Goal: Task Accomplishment & Management: Check status

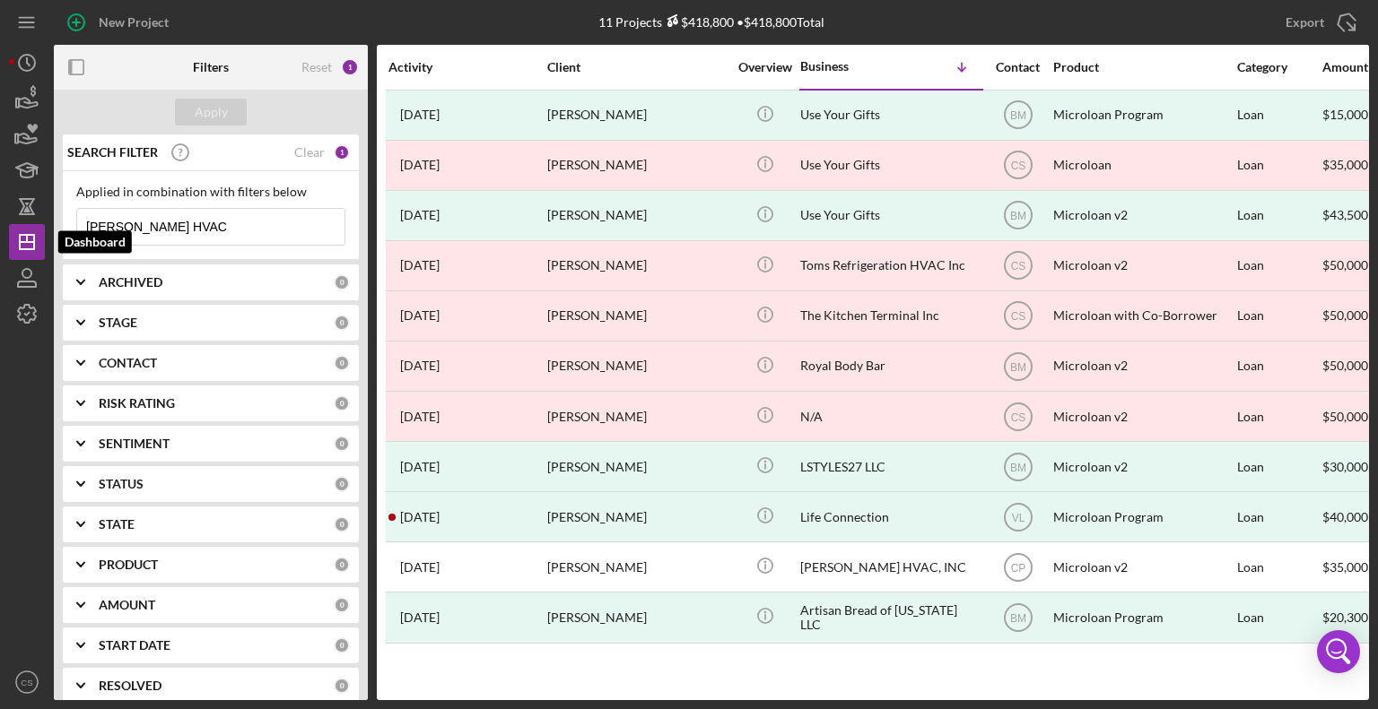
drag, startPoint x: 186, startPoint y: 236, endPoint x: -35, endPoint y: 240, distance: 220.7
click at [0, 240] on html "New Project 11 Projects $418,800 • $418,800 Total [PERSON_NAME] HVAC Export Ico…" at bounding box center [689, 354] width 1378 height 709
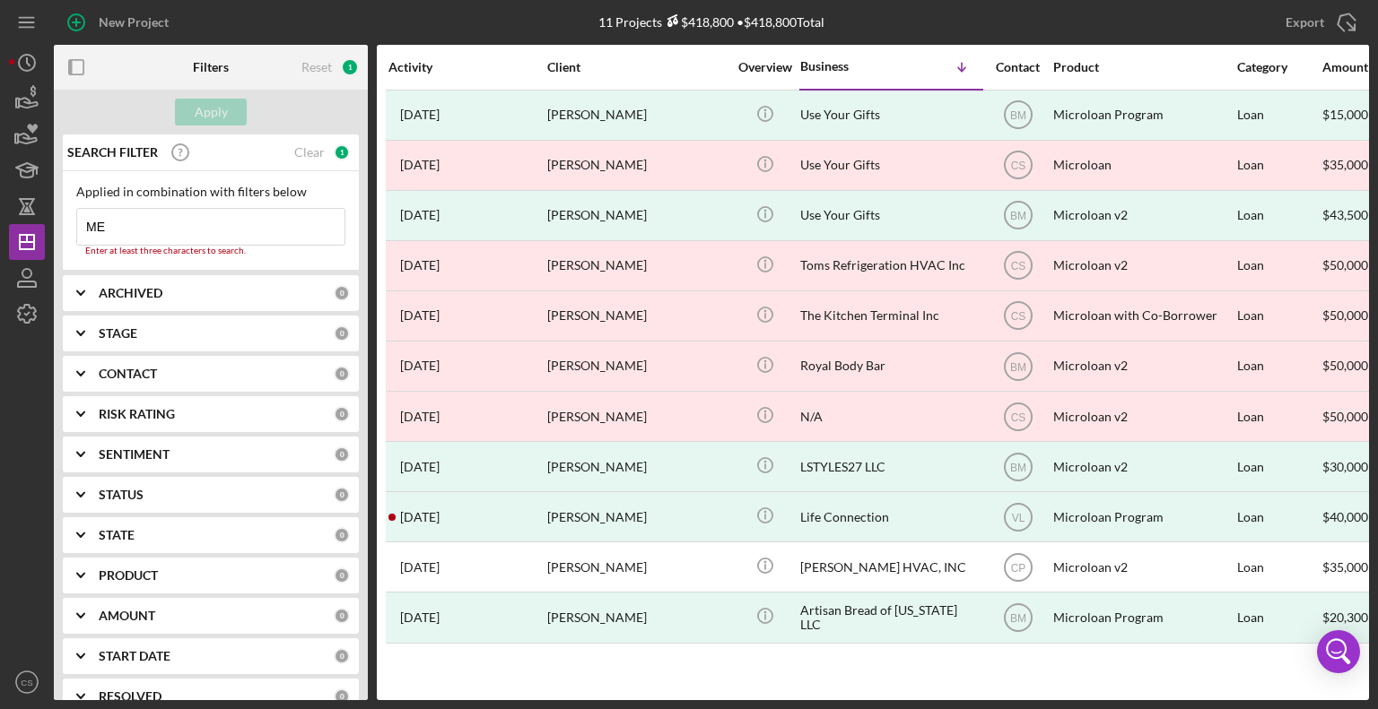
type input "M"
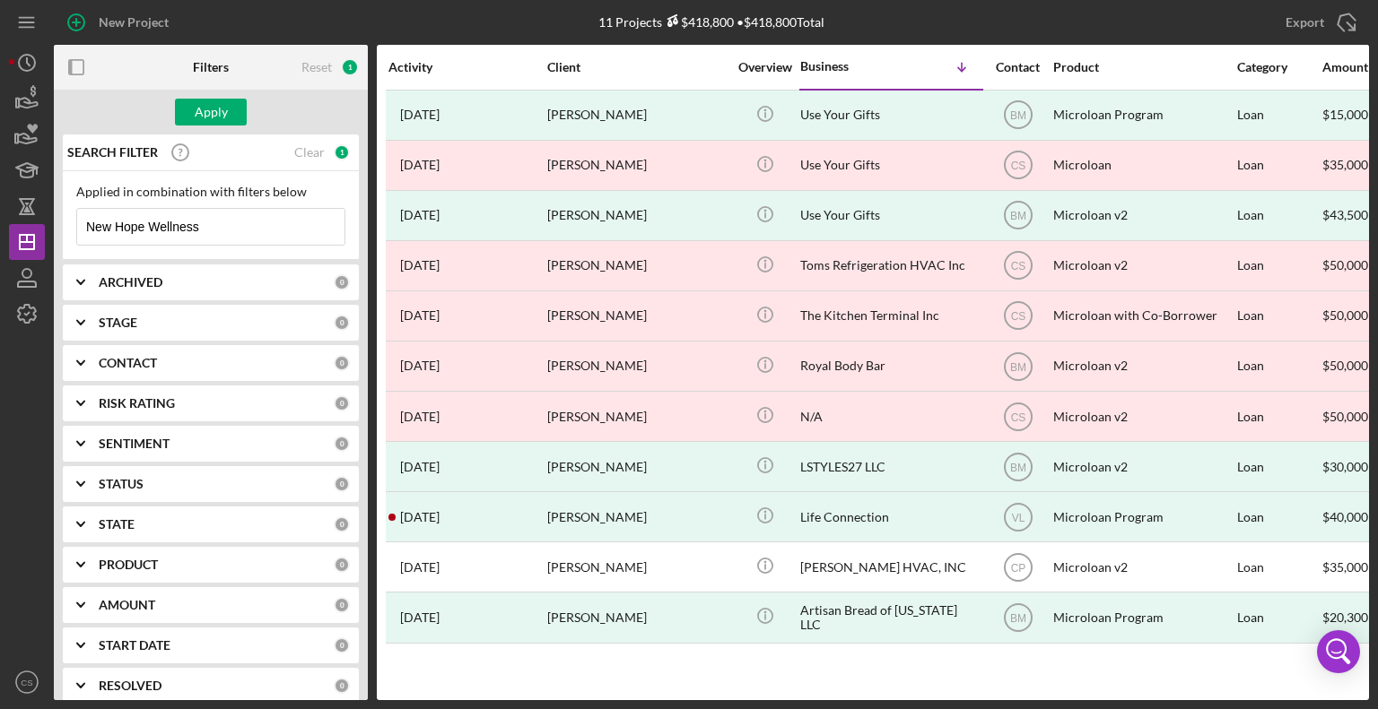
drag, startPoint x: 146, startPoint y: 228, endPoint x: 45, endPoint y: 214, distance: 102.2
click at [51, 218] on div "New Project 11 Projects $418,800 • $418,800 Total [PERSON_NAME] HVAC Export Ico…" at bounding box center [689, 350] width 1360 height 700
type input "Wellness"
click at [215, 117] on div "Apply" at bounding box center [211, 112] width 33 height 27
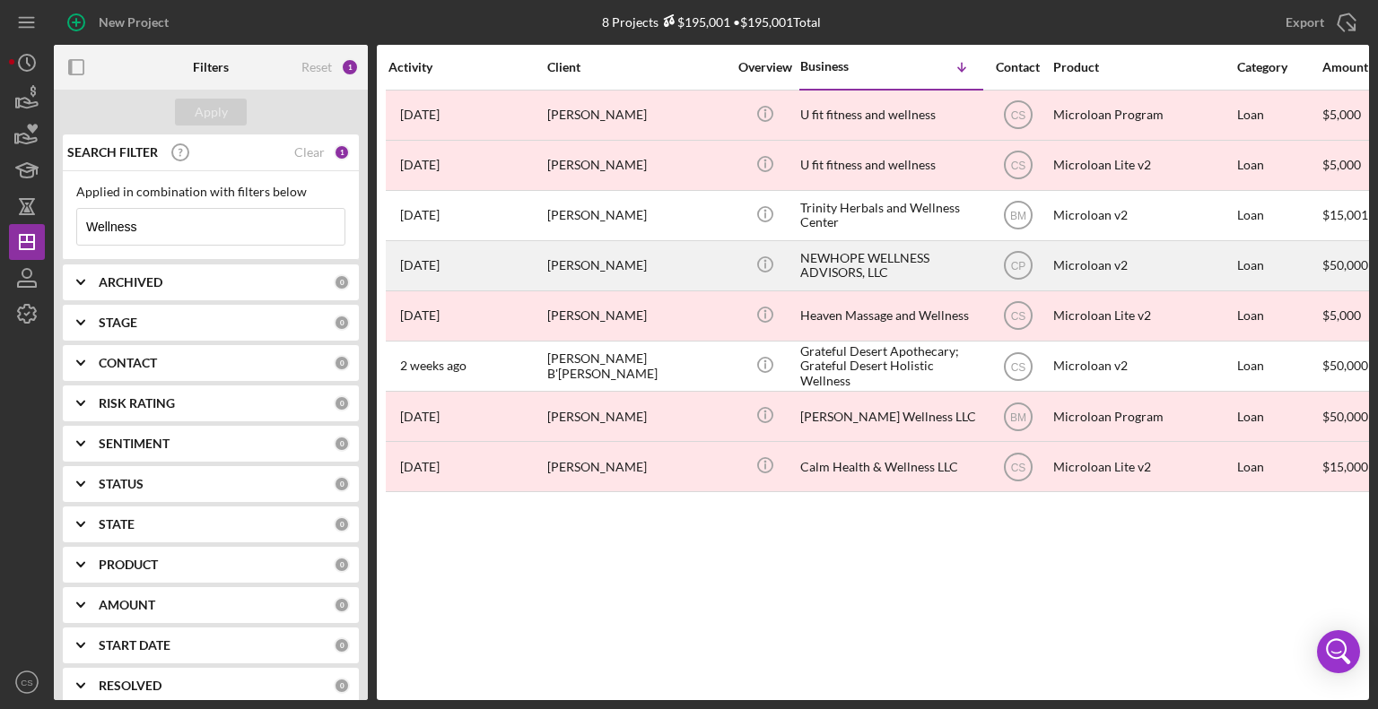
click at [571, 267] on div "[PERSON_NAME]" at bounding box center [636, 266] width 179 height 48
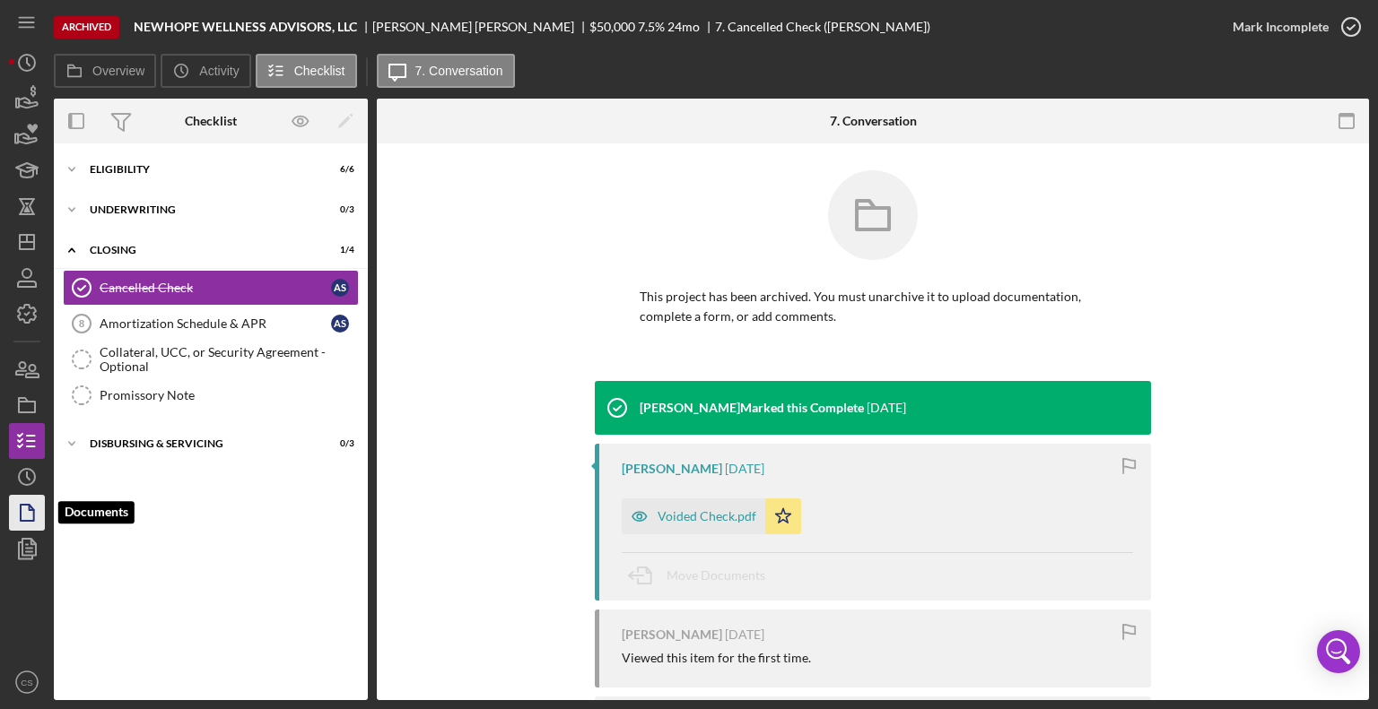
click at [27, 509] on icon "button" at bounding box center [26, 513] width 45 height 45
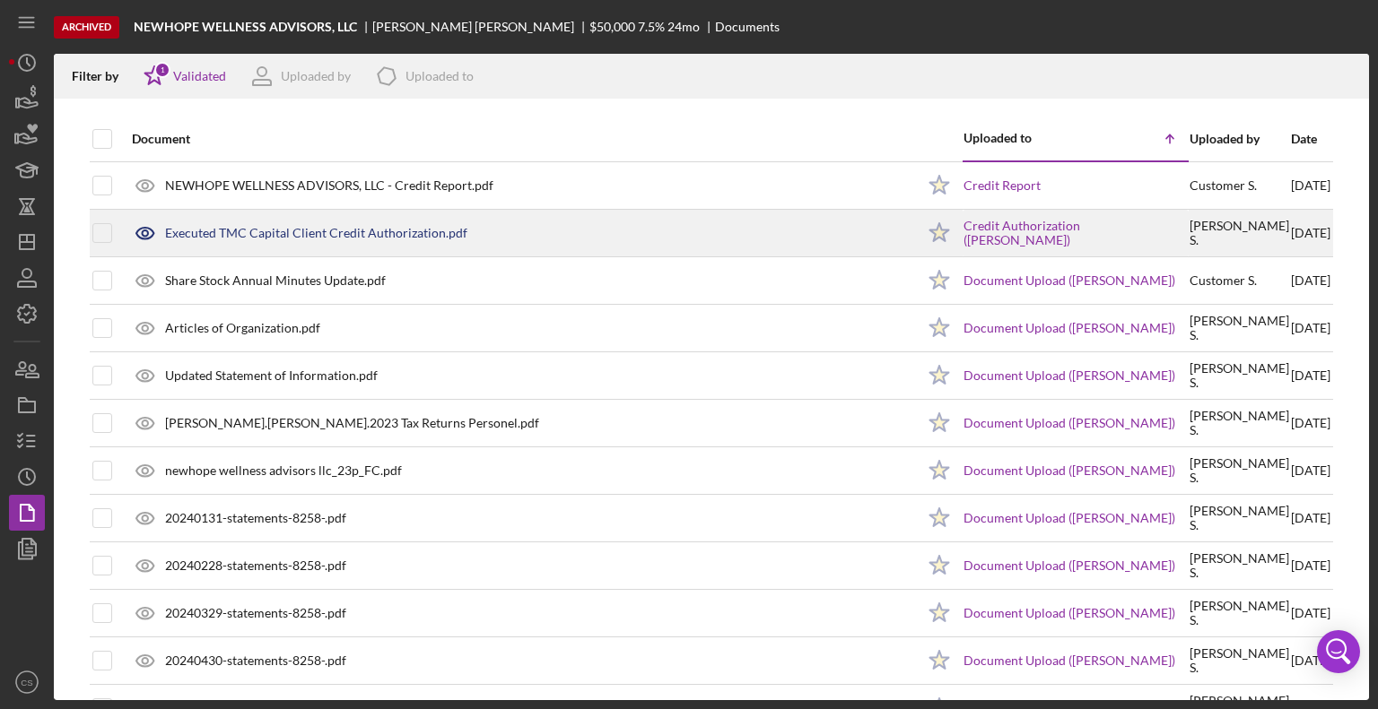
click at [265, 236] on div "Executed TMC Capital Client Credit Authorization.pdf" at bounding box center [316, 233] width 302 height 14
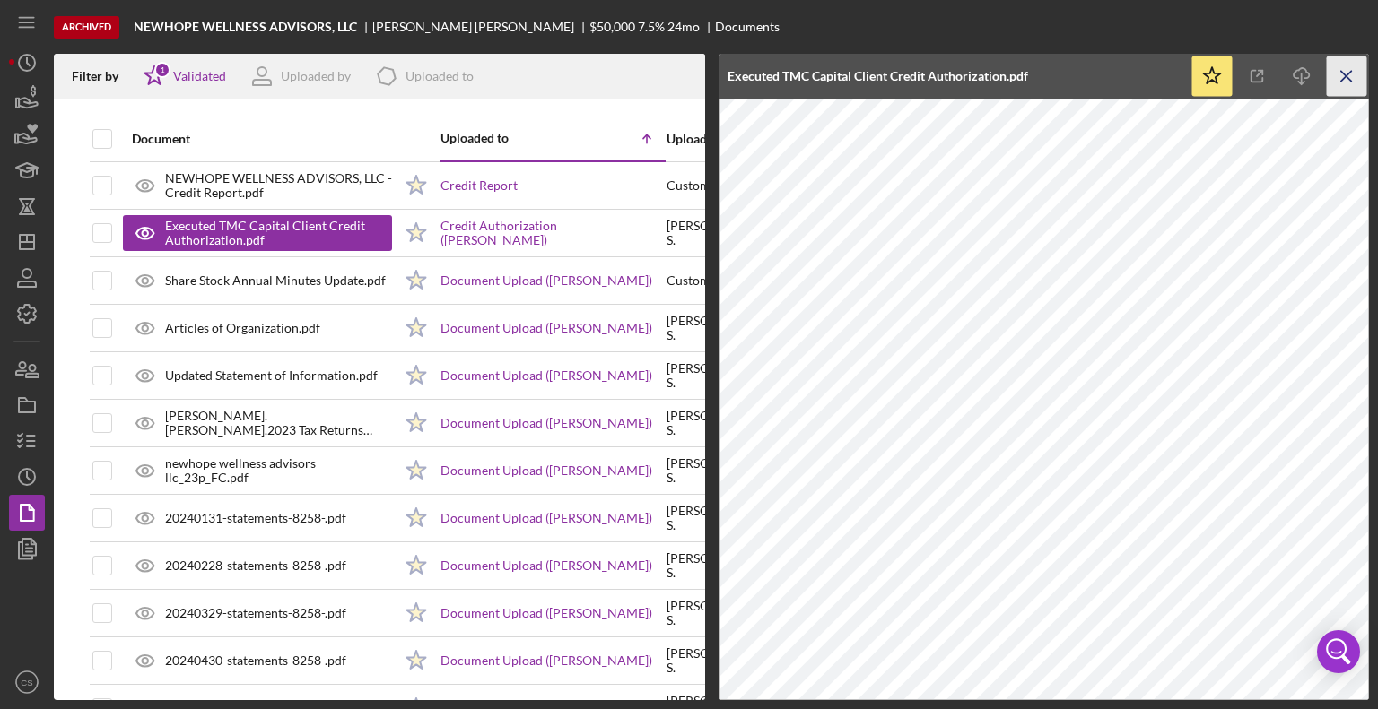
click at [1339, 71] on icon "Icon/Menu Close" at bounding box center [1347, 77] width 40 height 40
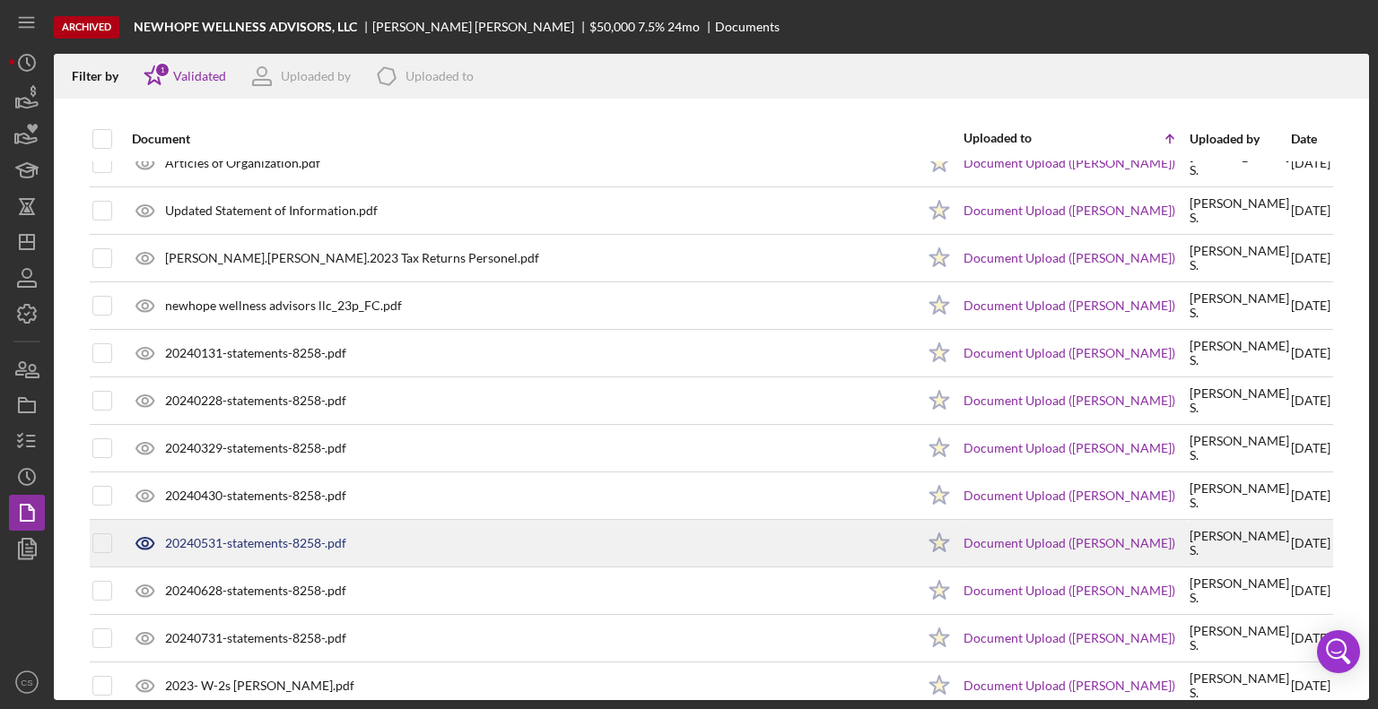
scroll to position [104, 0]
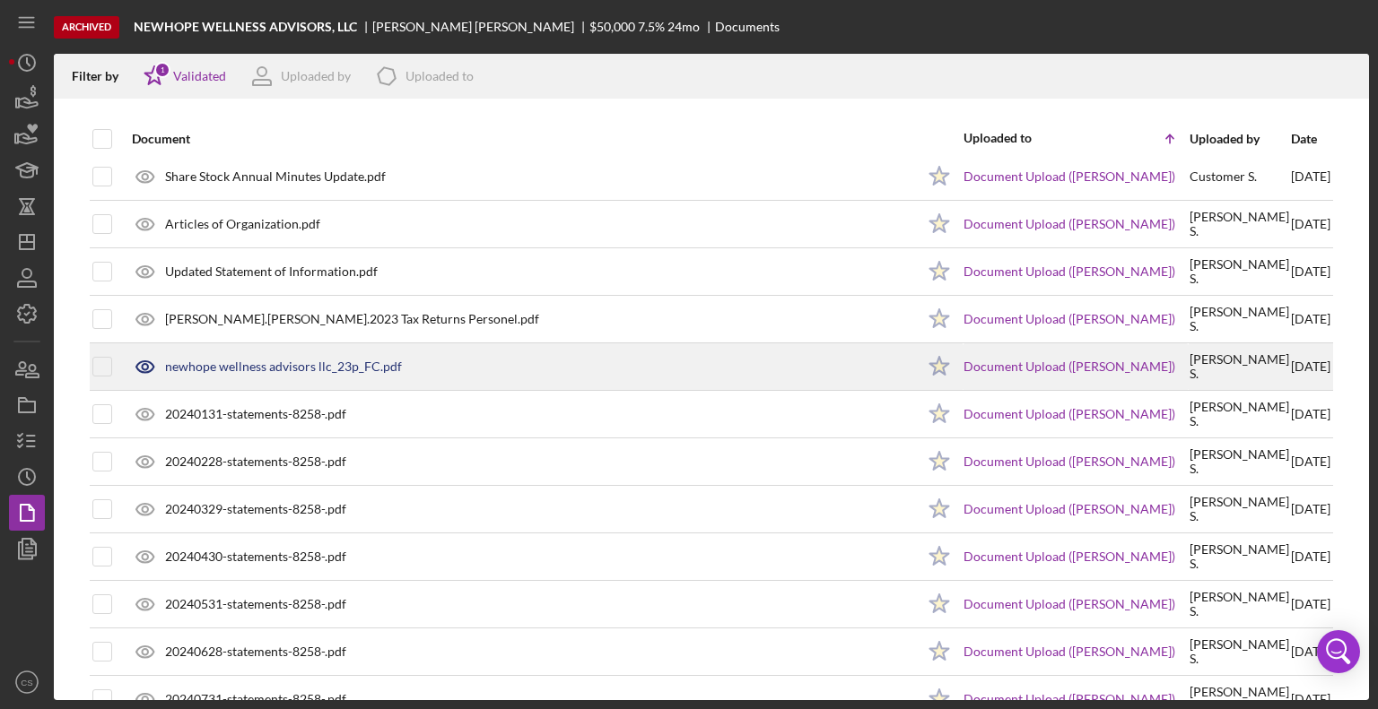
click at [313, 361] on div "newhope wellness advisors llc_23p_FC.pdf" at bounding box center [283, 367] width 237 height 14
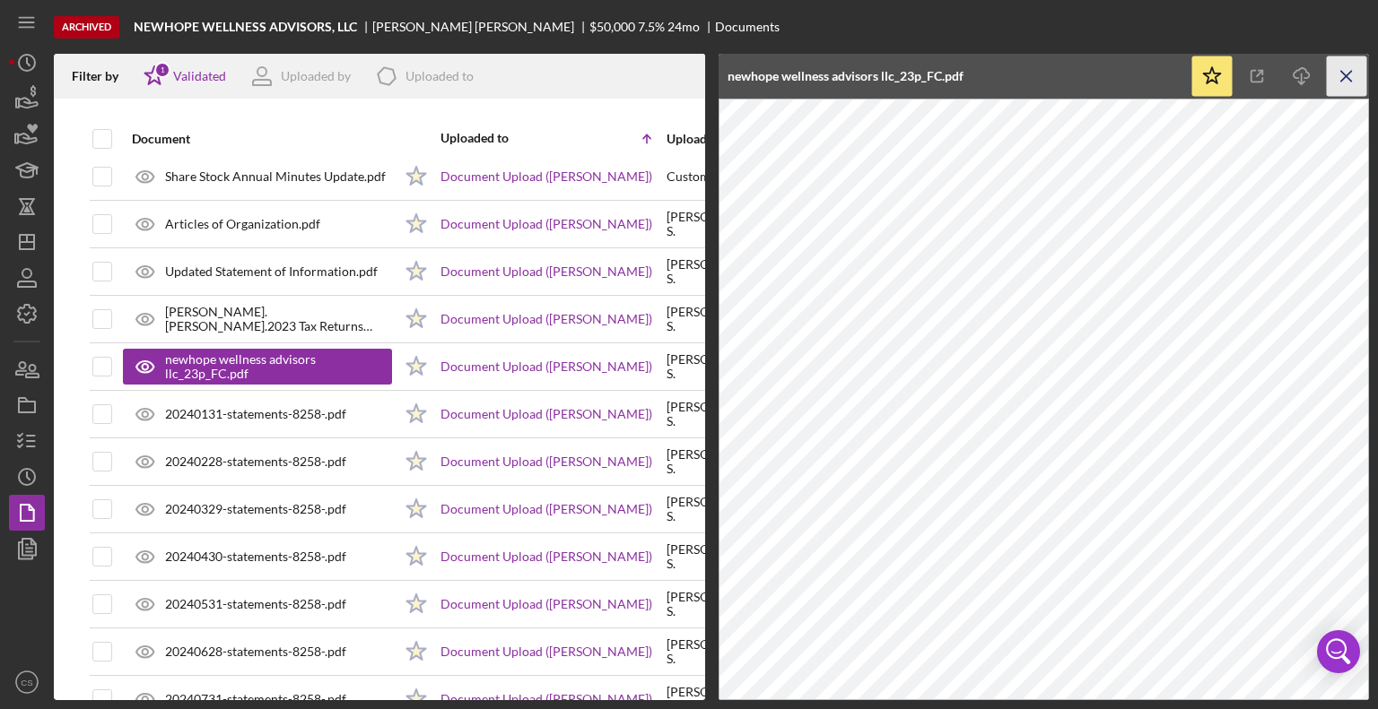
click at [1342, 78] on line "button" at bounding box center [1346, 76] width 10 height 10
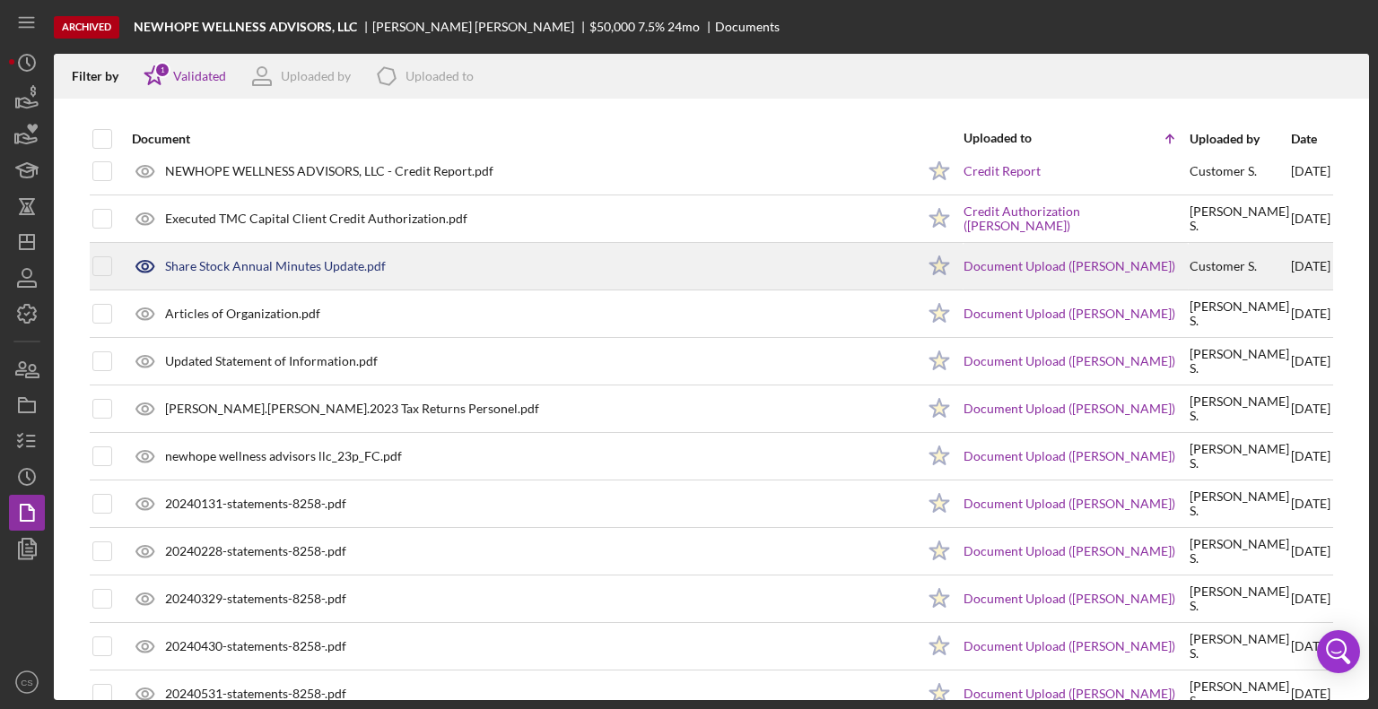
scroll to position [0, 0]
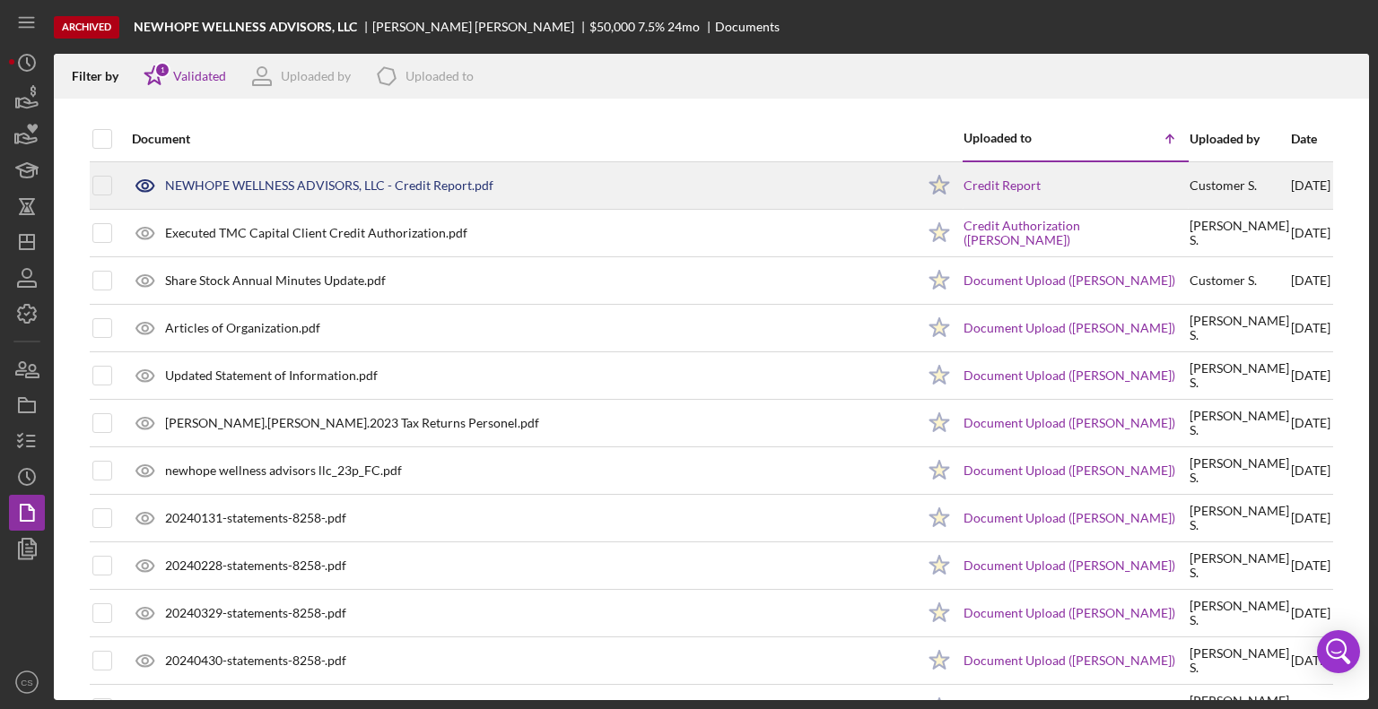
click at [280, 186] on div "NEWHOPE WELLNESS ADVISORS, LLC - Credit Report.pdf" at bounding box center [329, 185] width 328 height 14
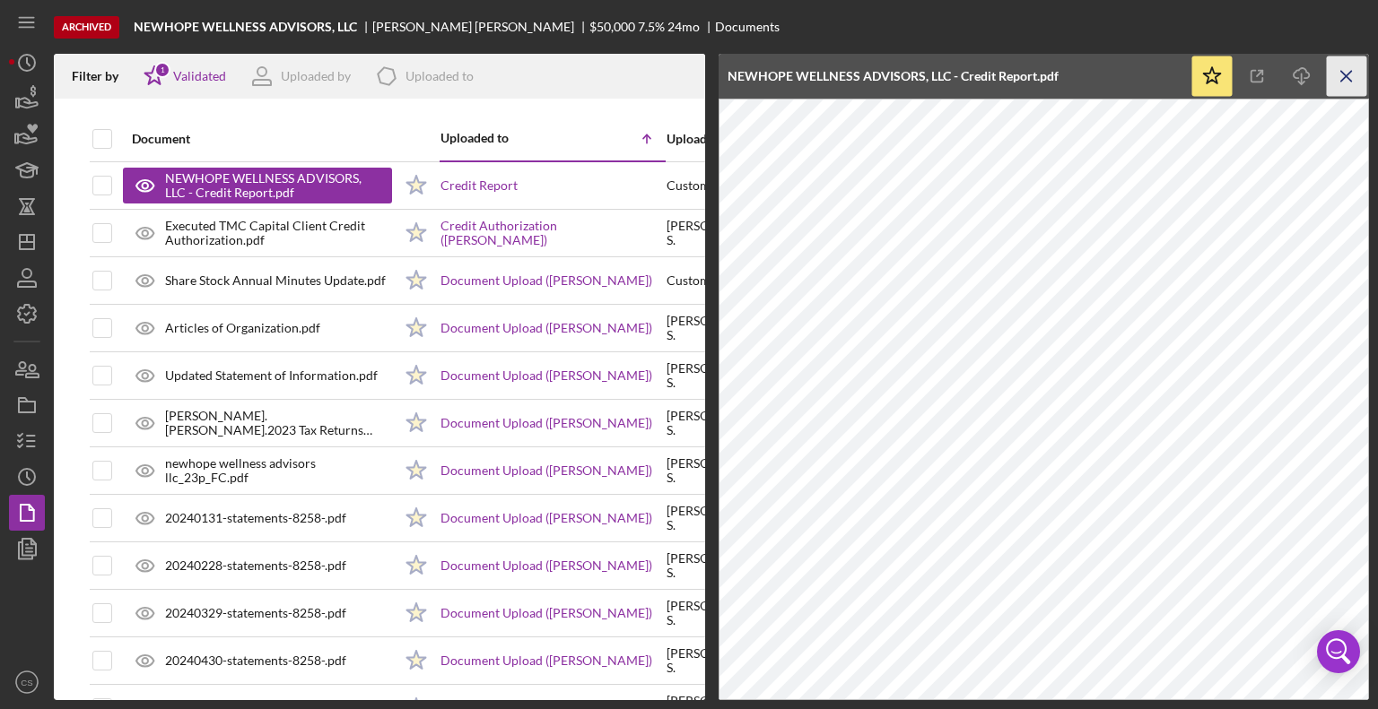
click at [1344, 72] on icon "Icon/Menu Close" at bounding box center [1347, 77] width 40 height 40
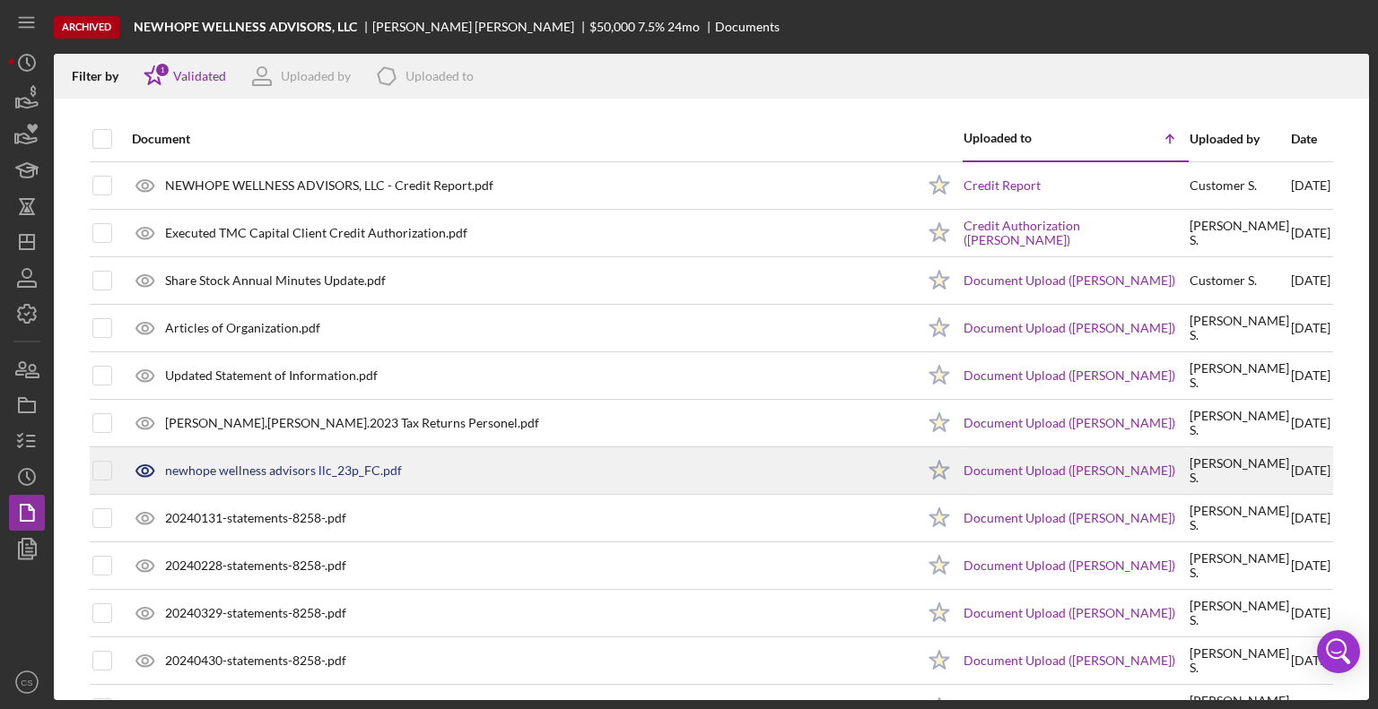
click at [328, 470] on div "newhope wellness advisors llc_23p_FC.pdf" at bounding box center [283, 471] width 237 height 14
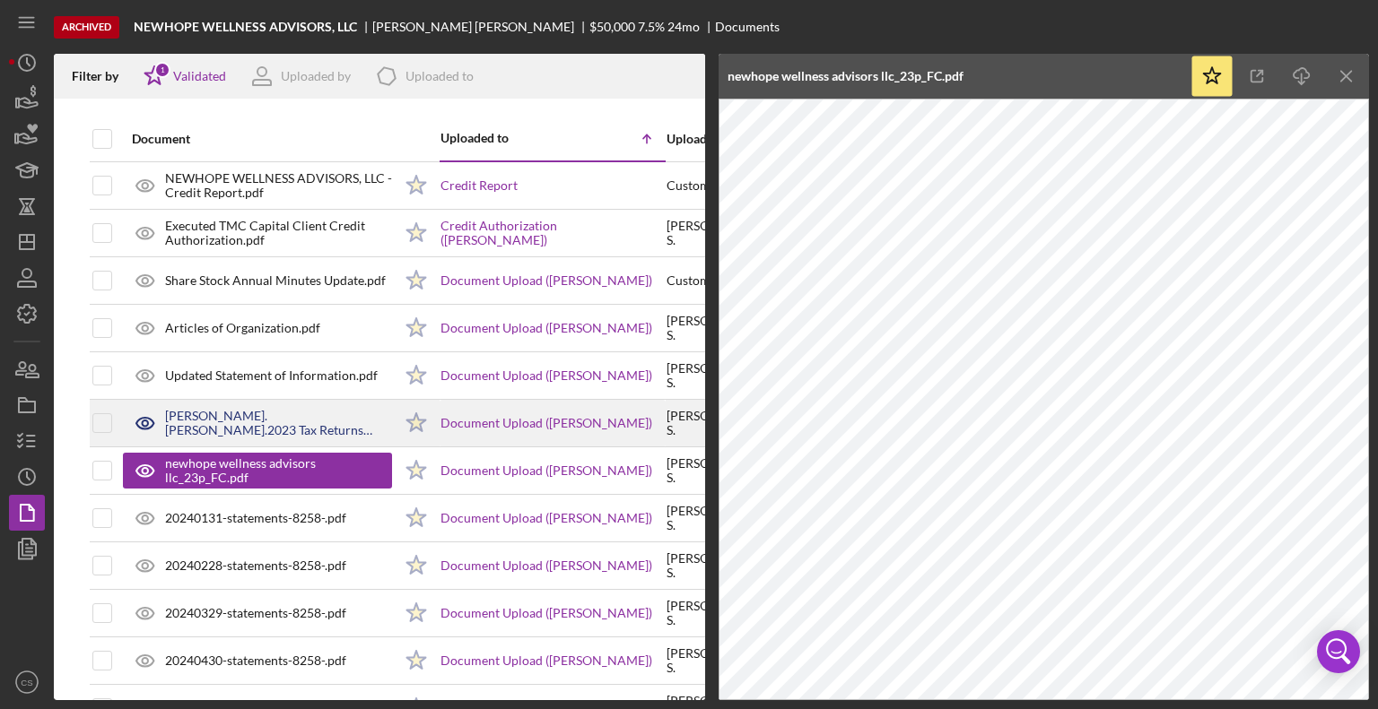
click at [262, 409] on div "[PERSON_NAME].[PERSON_NAME].2023 Tax Returns Personel.pdf" at bounding box center [278, 423] width 227 height 29
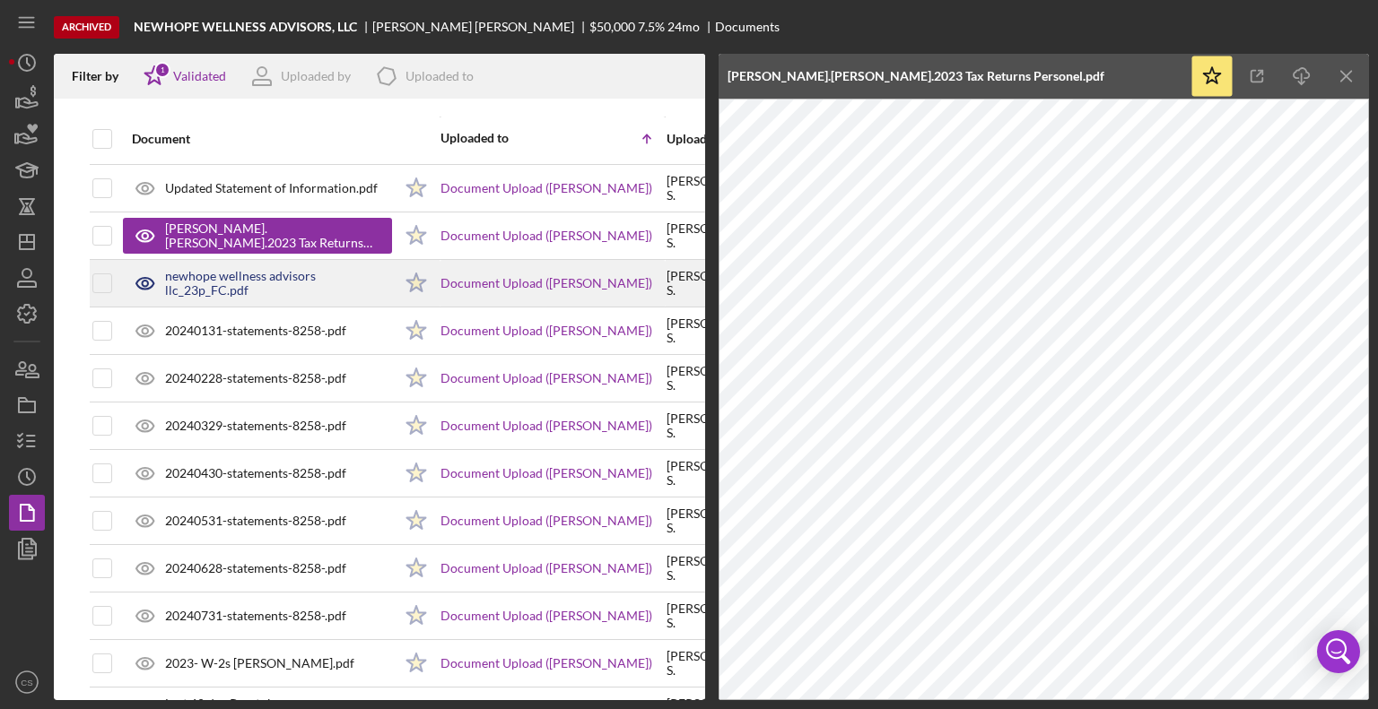
scroll to position [269, 0]
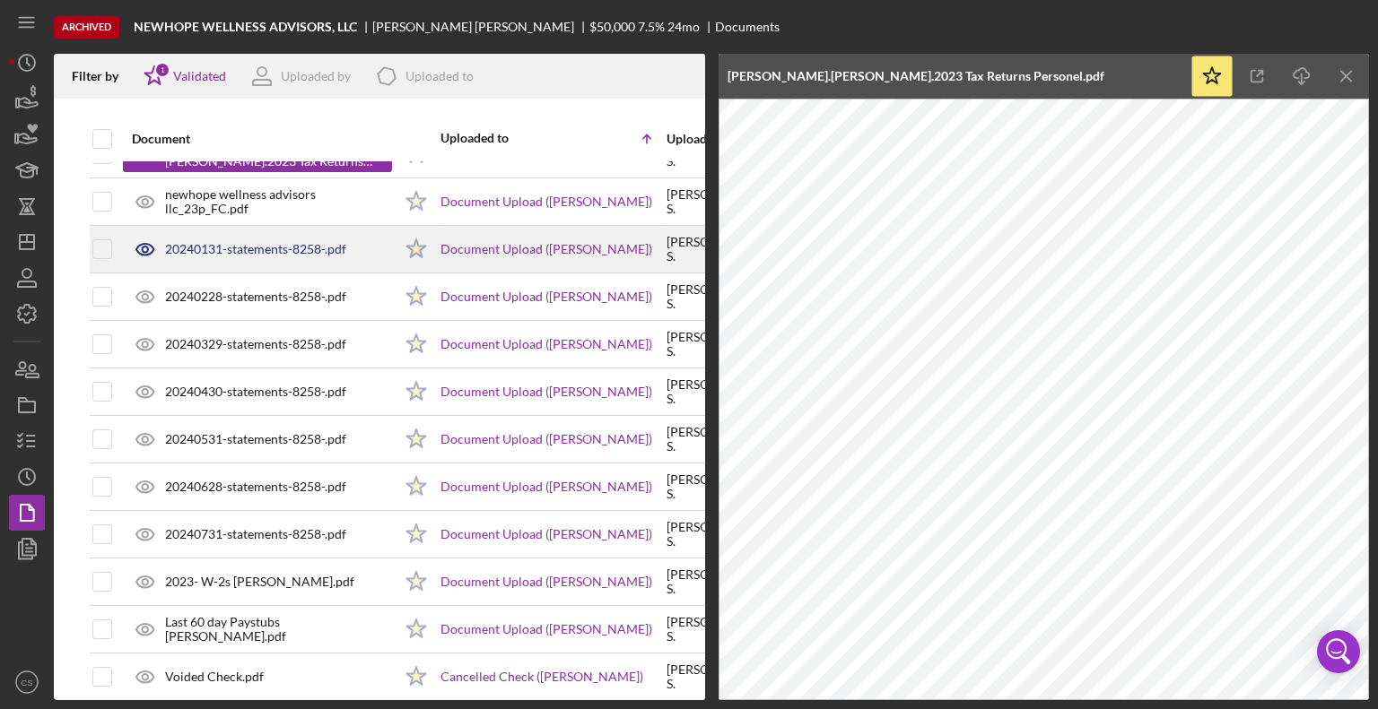
click at [270, 232] on div "20240131-statements-8258-.pdf" at bounding box center [257, 249] width 269 height 45
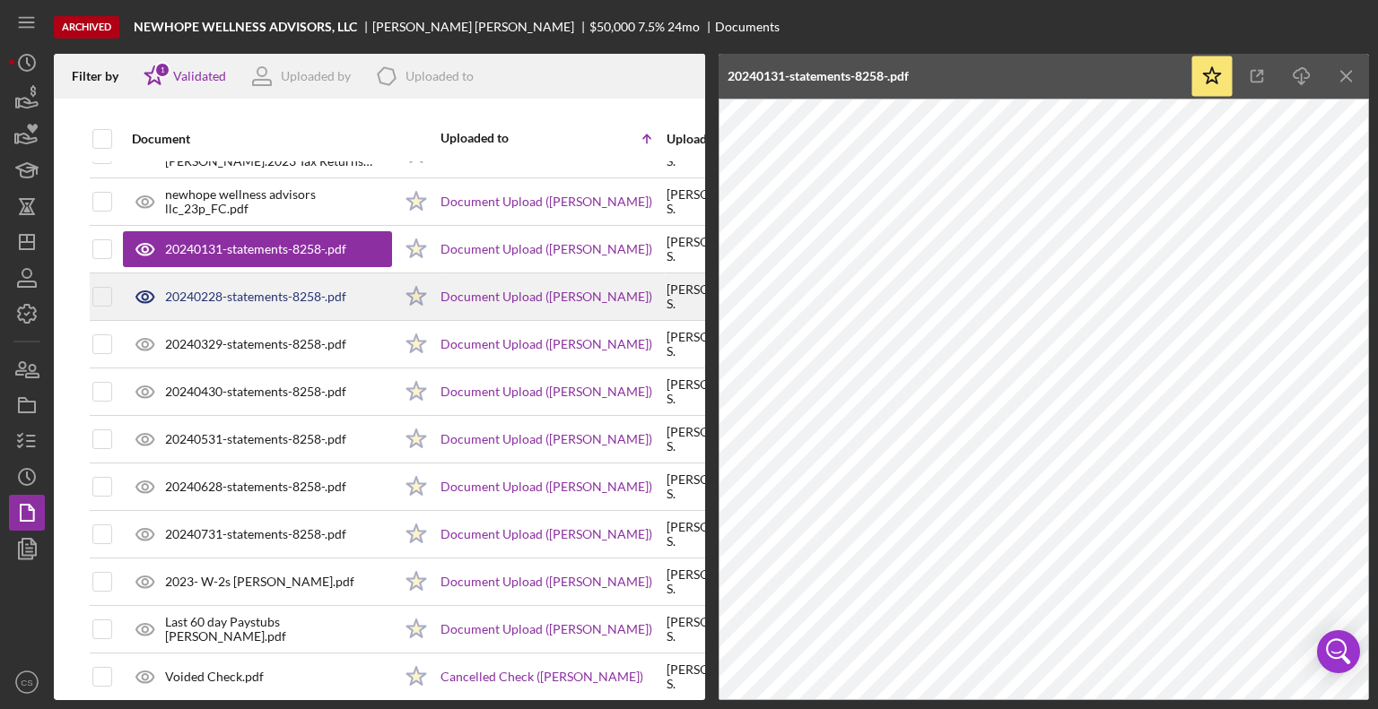
click at [257, 293] on div "20240228-statements-8258-.pdf" at bounding box center [255, 297] width 181 height 14
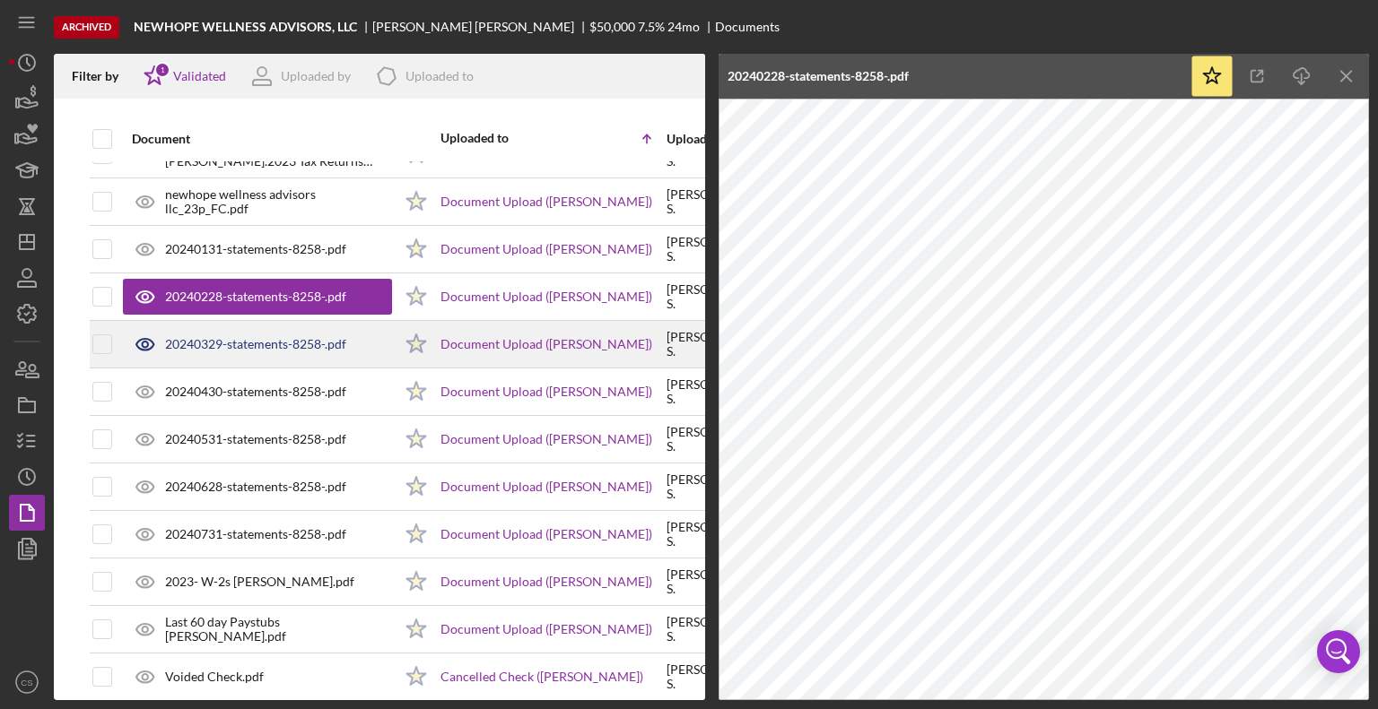
click at [254, 344] on div "20240329-statements-8258-.pdf" at bounding box center [255, 344] width 181 height 14
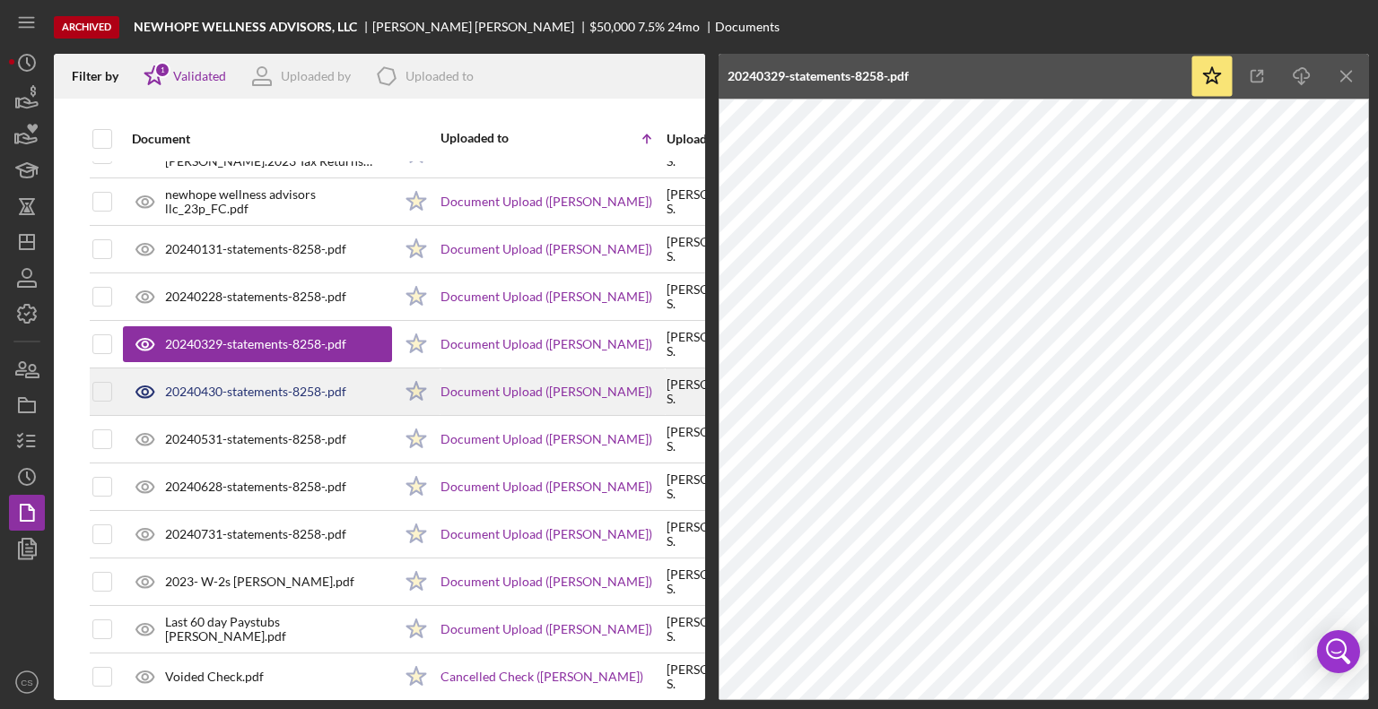
click at [248, 392] on div "20240430-statements-8258-.pdf" at bounding box center [255, 392] width 181 height 14
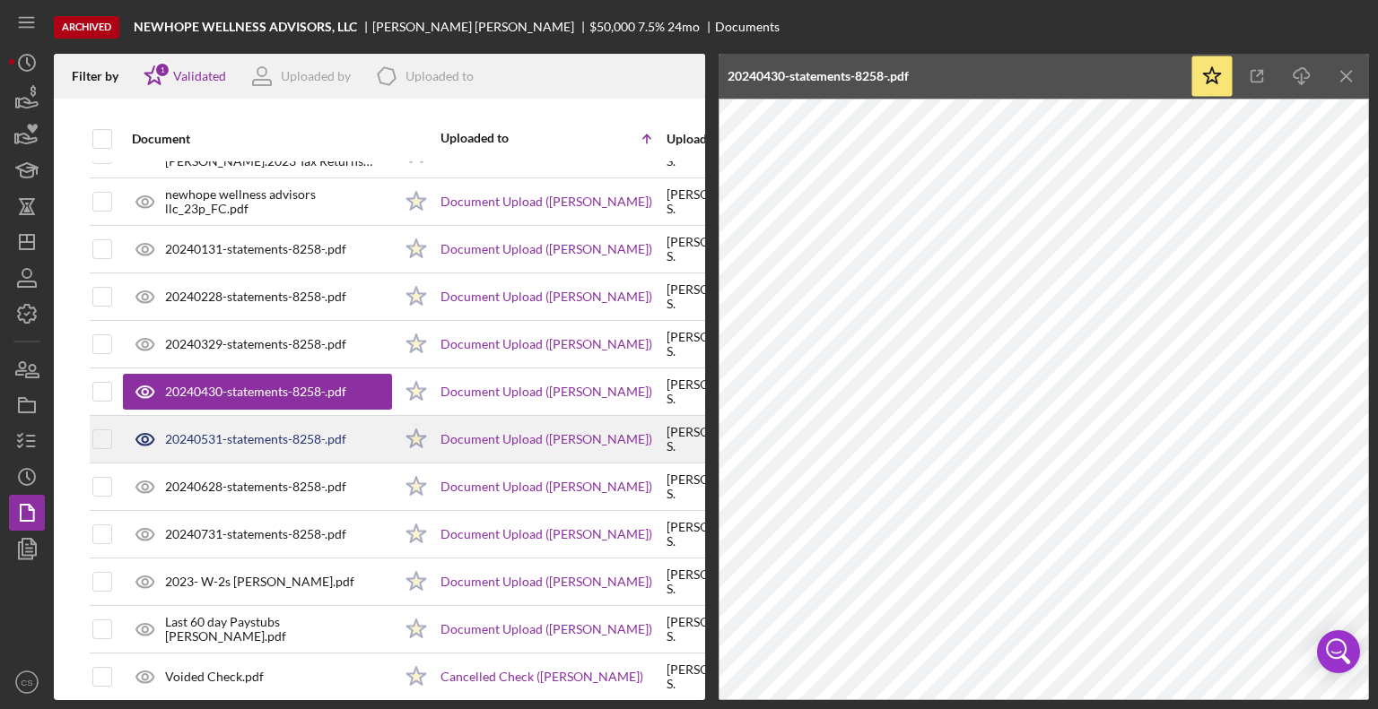
click at [258, 433] on div "20240531-statements-8258-.pdf" at bounding box center [255, 439] width 181 height 14
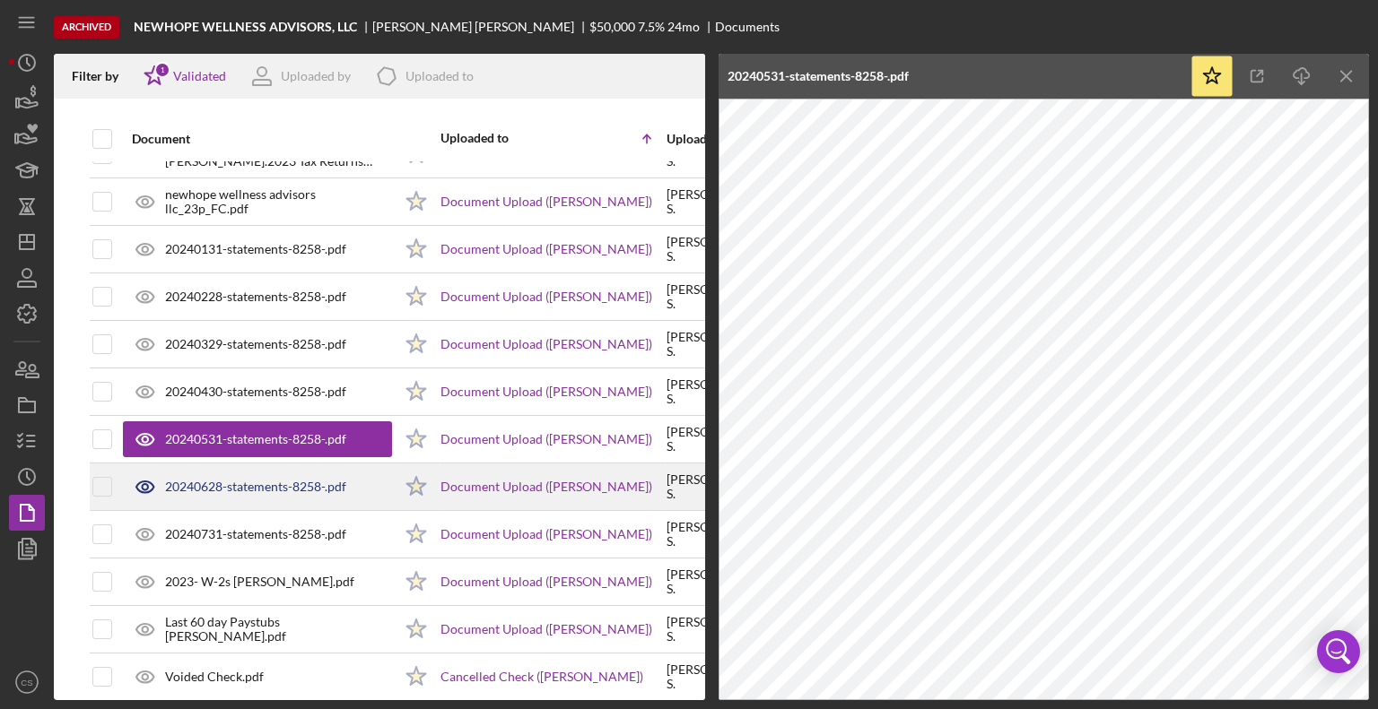
click at [242, 486] on div "20240628-statements-8258-.pdf" at bounding box center [255, 487] width 181 height 14
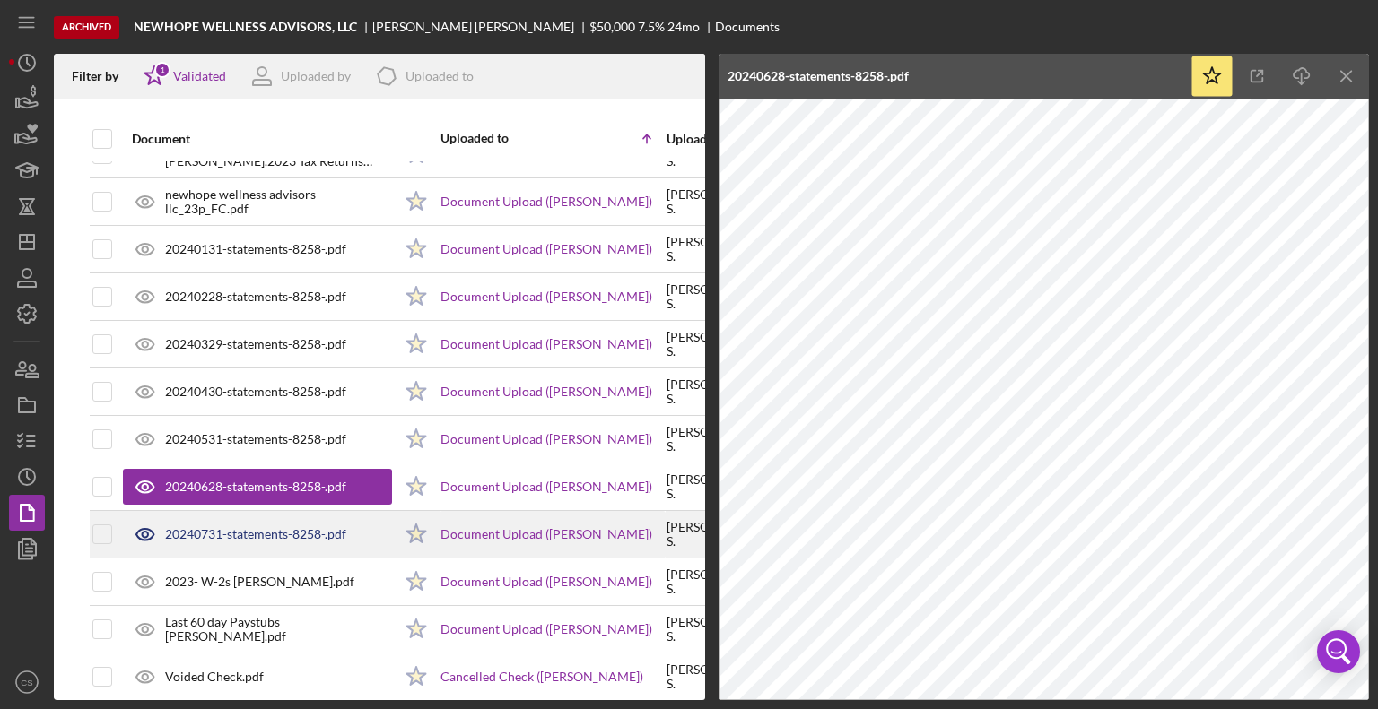
click at [241, 533] on div "20240731-statements-8258-.pdf" at bounding box center [255, 534] width 181 height 14
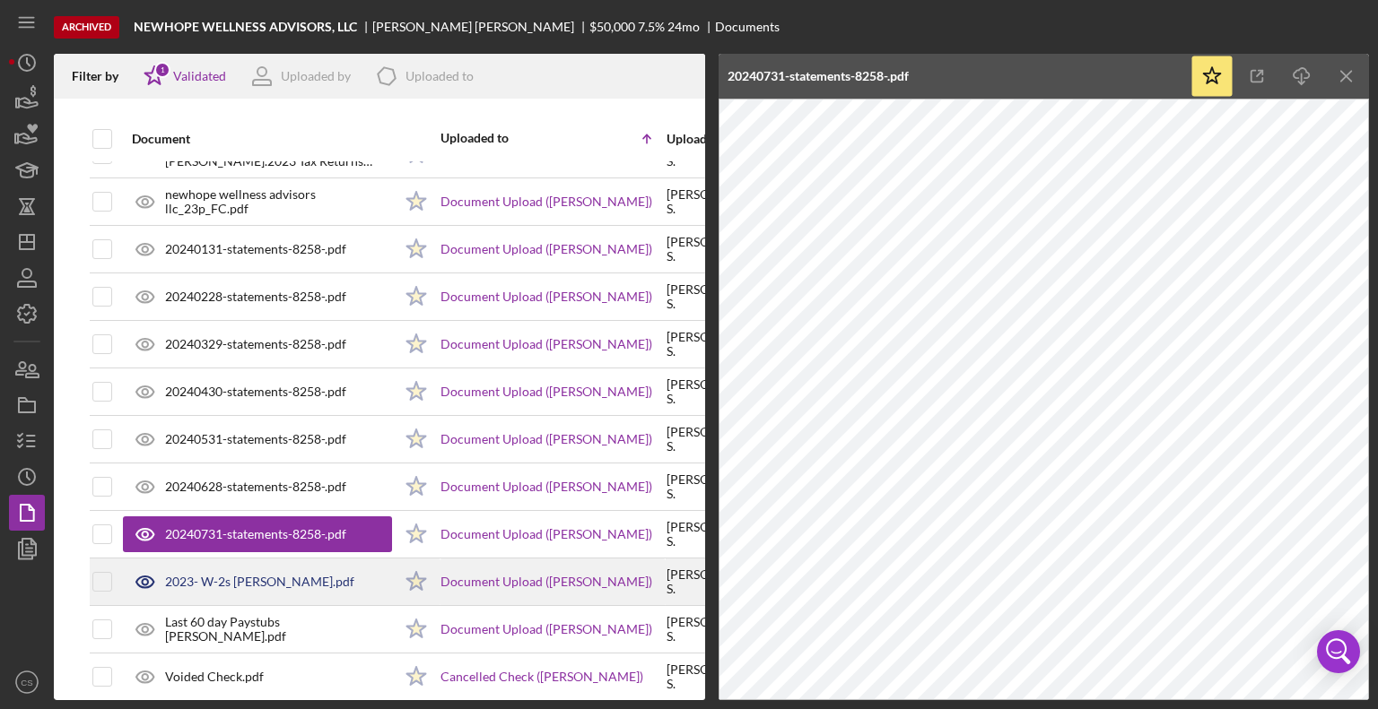
click at [247, 578] on div "2023- W-2s [PERSON_NAME].pdf" at bounding box center [259, 582] width 189 height 14
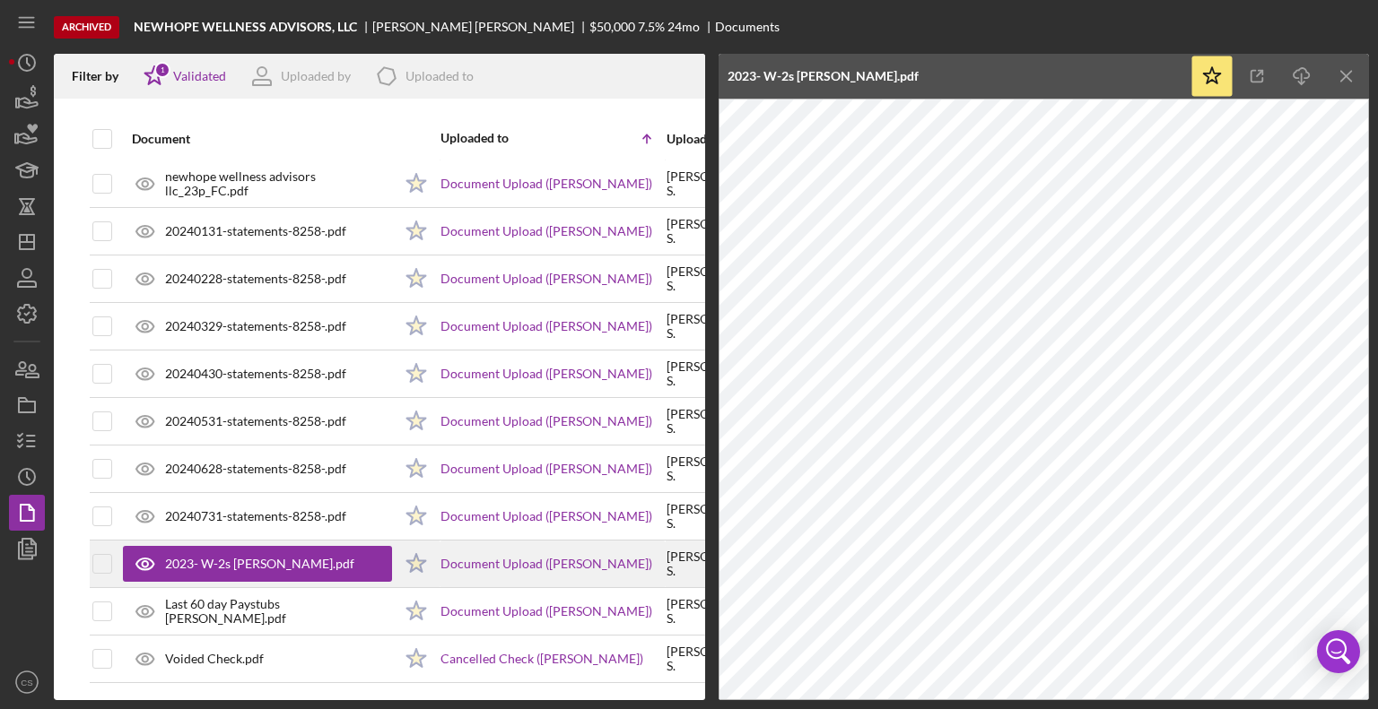
scroll to position [298, 0]
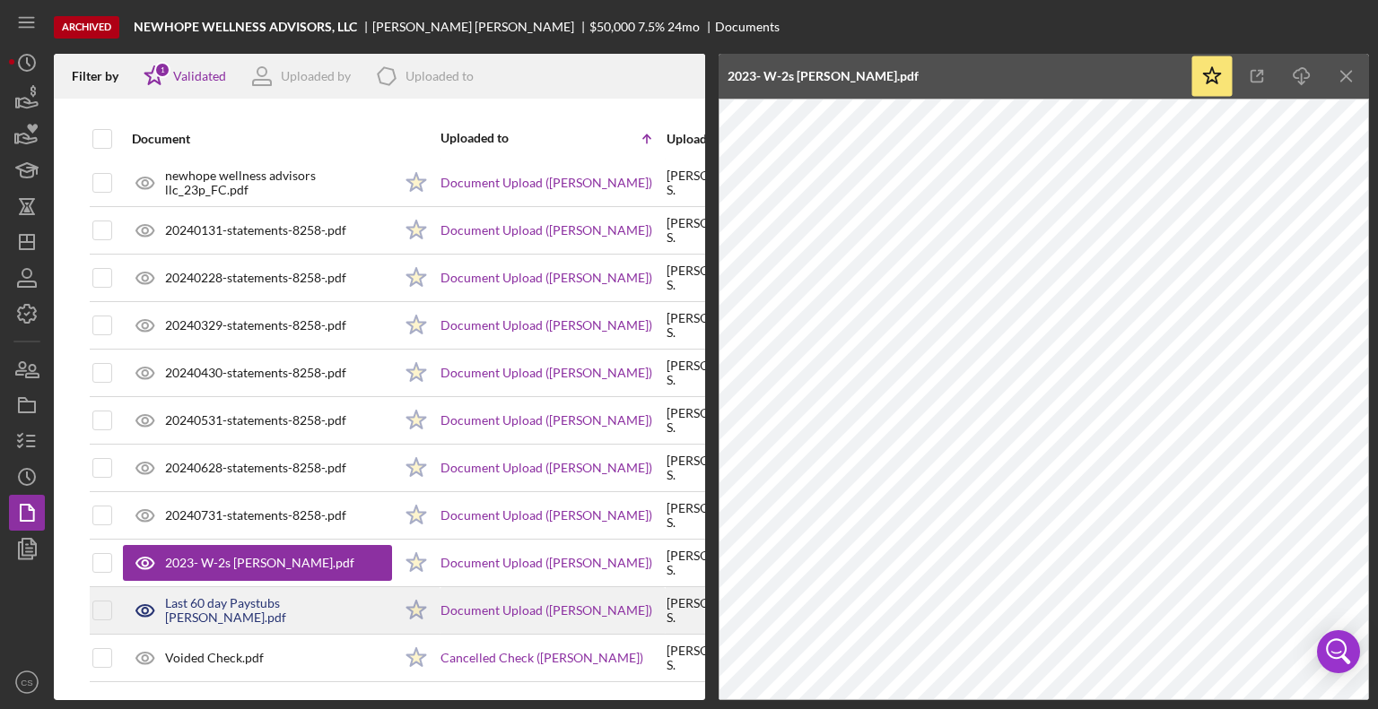
click at [245, 596] on div "Last 60 day Paystubs [PERSON_NAME].pdf" at bounding box center [278, 610] width 227 height 29
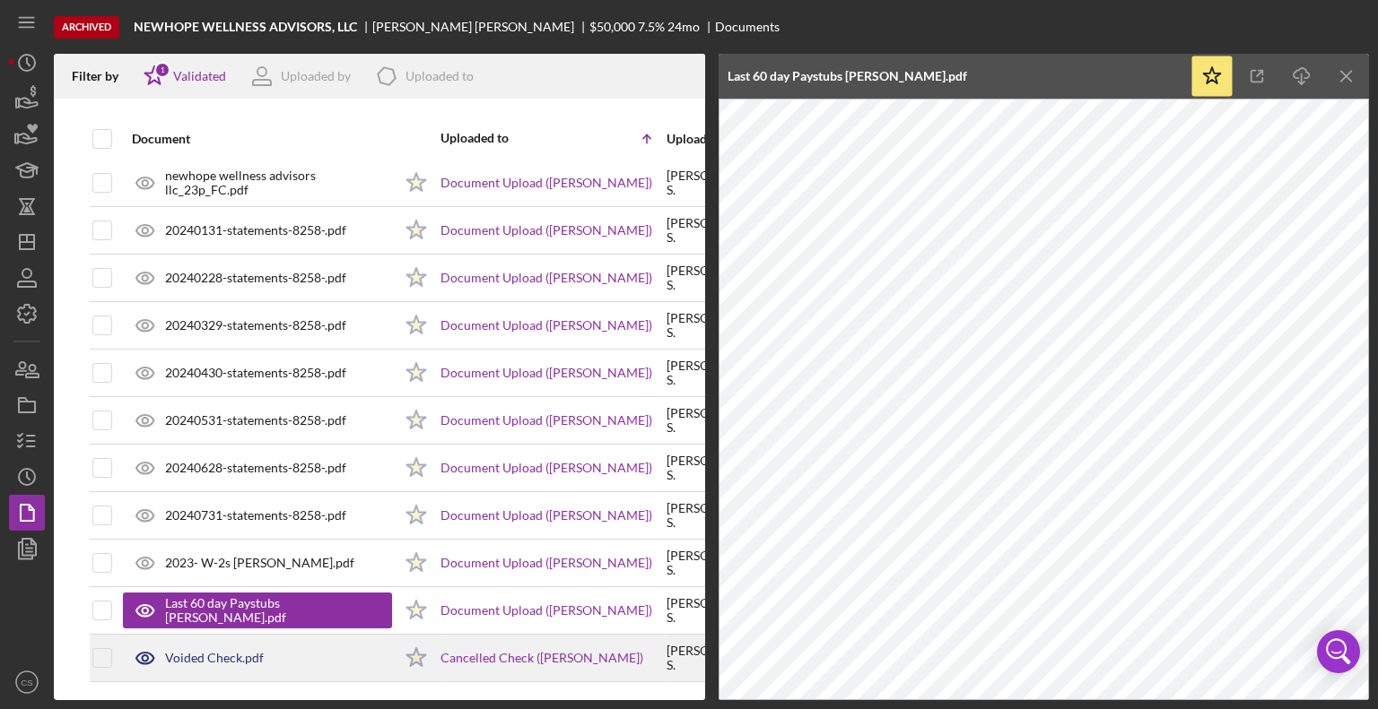
click at [226, 651] on div "Voided Check.pdf" at bounding box center [214, 658] width 99 height 14
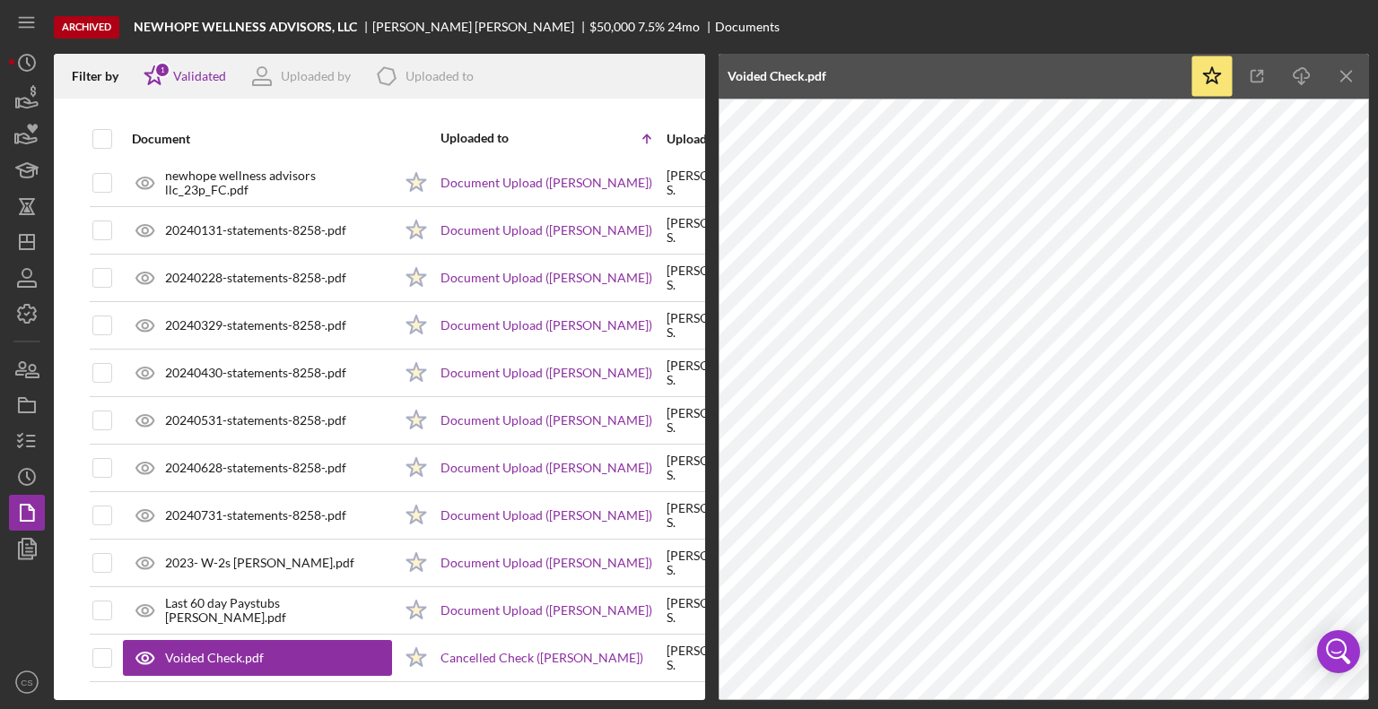
click at [1350, 77] on icon "Icon/Menu Close" at bounding box center [1347, 77] width 40 height 40
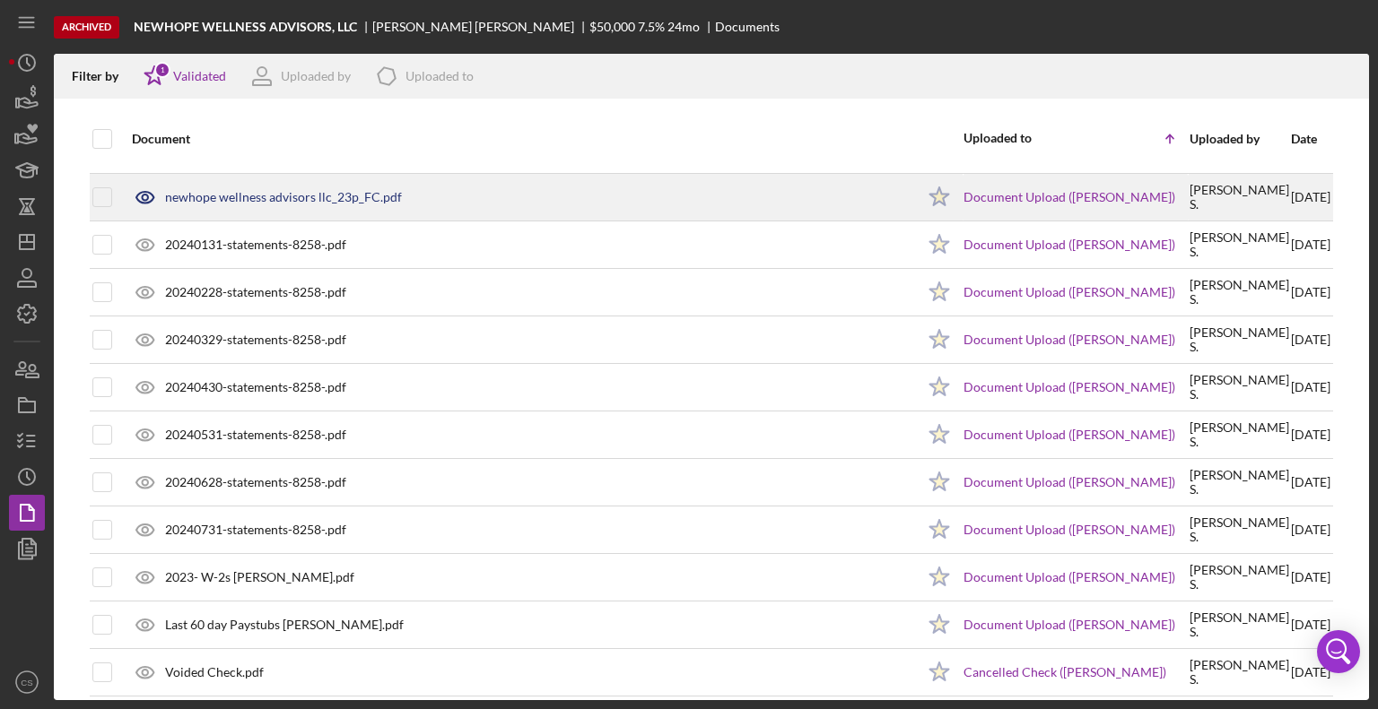
scroll to position [283, 0]
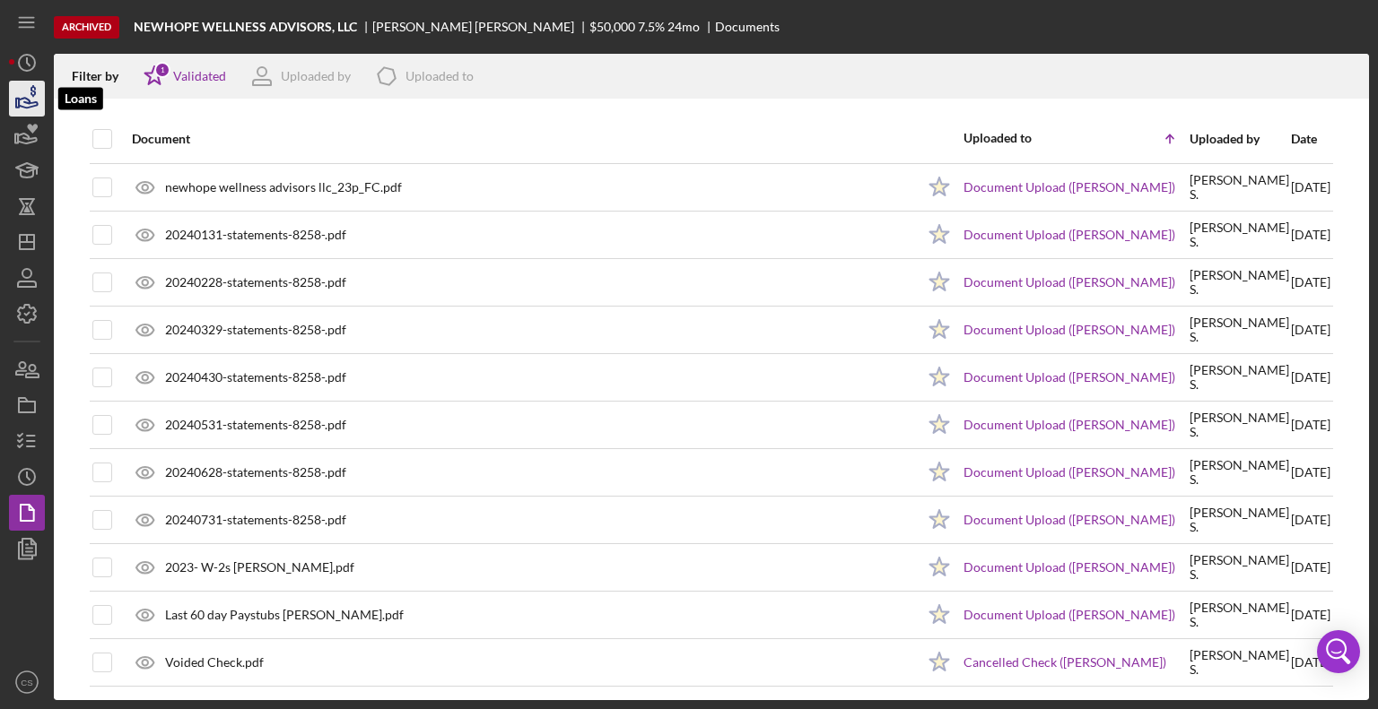
click at [26, 100] on icon "button" at bounding box center [26, 98] width 45 height 45
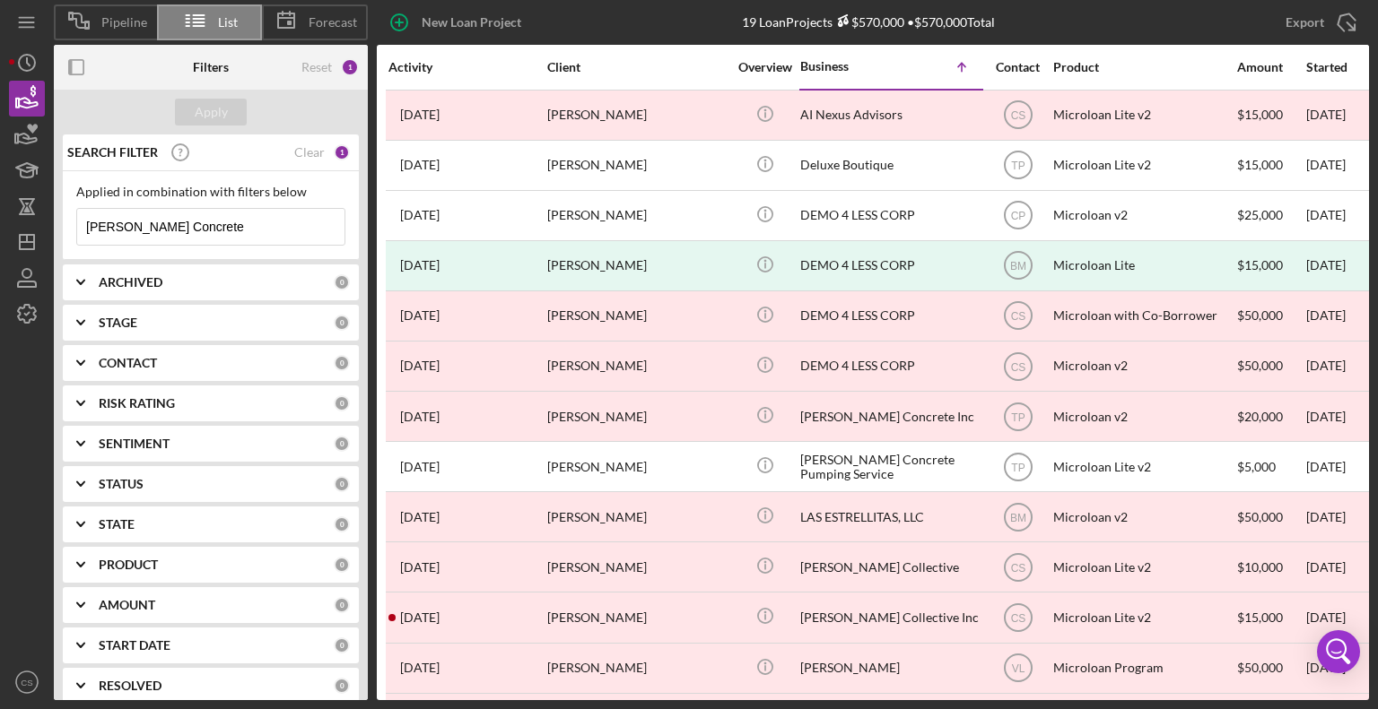
drag, startPoint x: 204, startPoint y: 225, endPoint x: 55, endPoint y: 216, distance: 149.2
click at [57, 217] on div "SEARCH FILTER Clear 1 Applied in combination with filters below [PERSON_NAME] C…" at bounding box center [211, 418] width 314 height 566
click at [276, 213] on input at bounding box center [210, 227] width 267 height 36
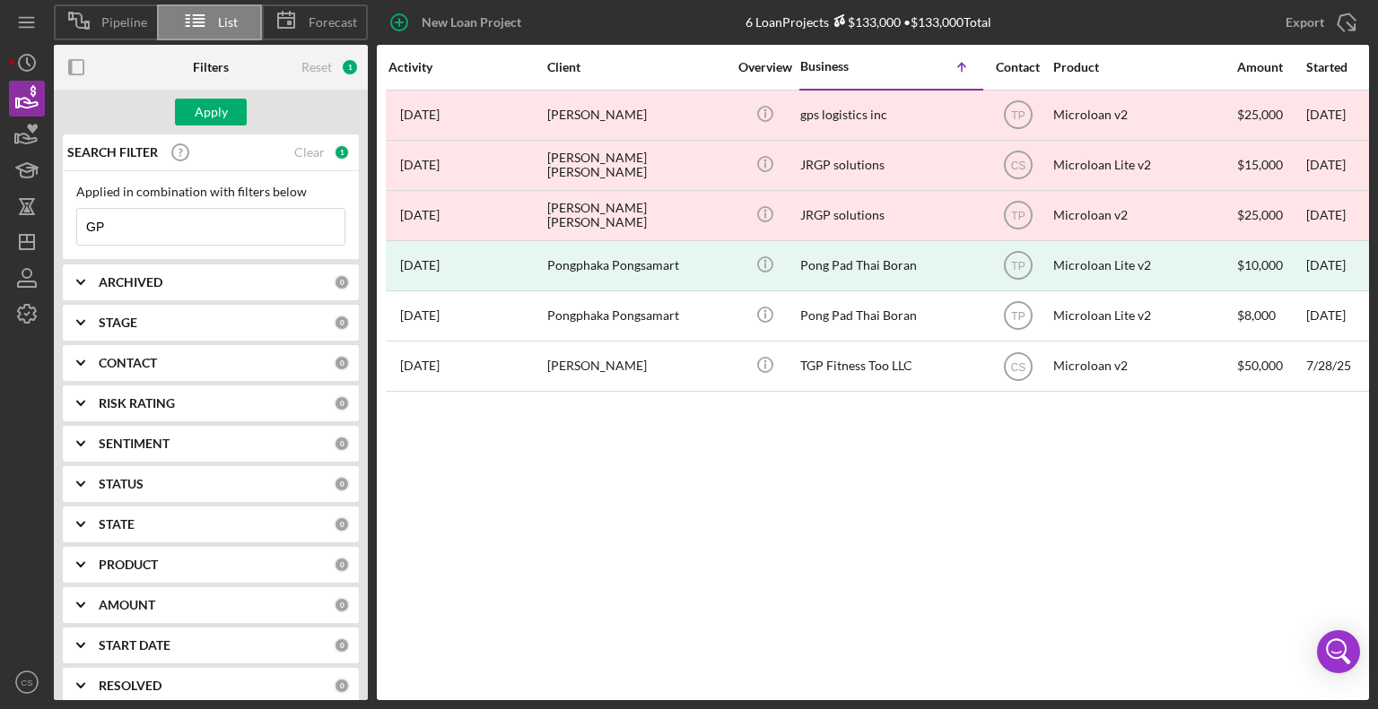
type input "G"
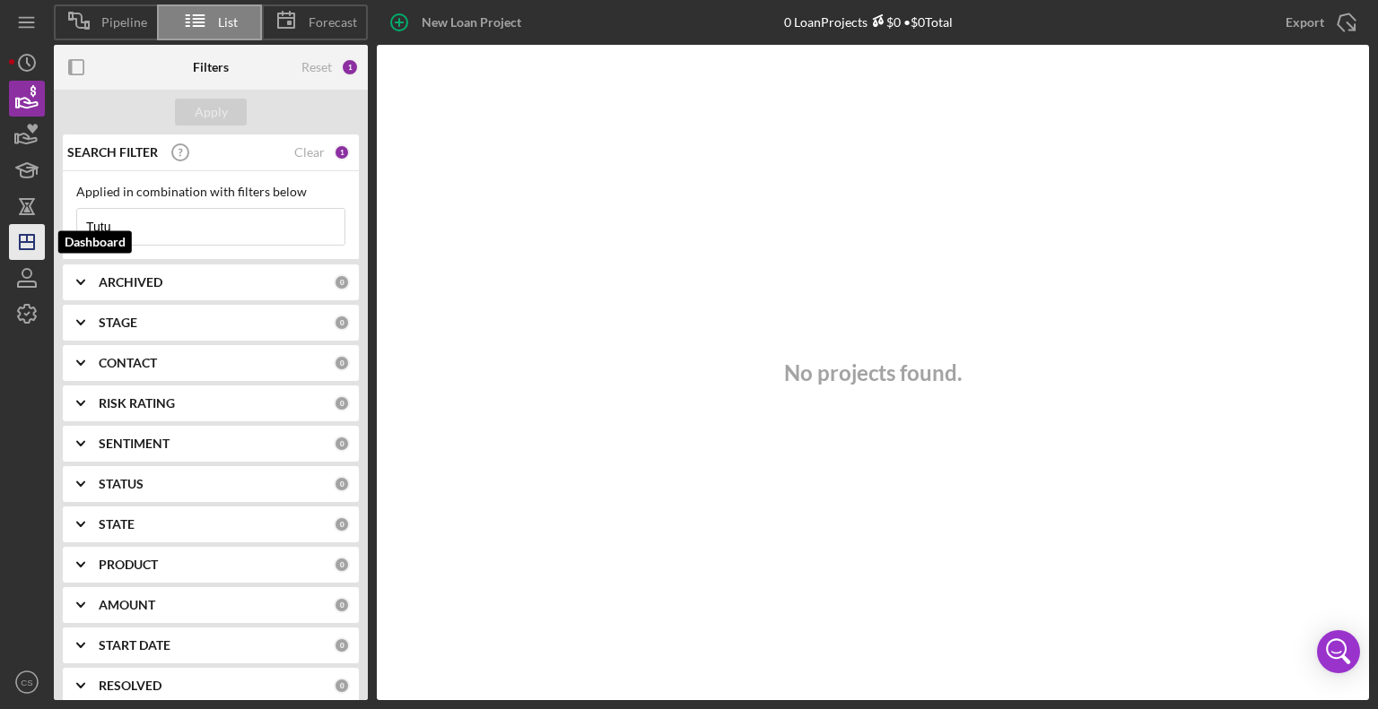
drag, startPoint x: 190, startPoint y: 222, endPoint x: 39, endPoint y: 229, distance: 151.7
click at [39, 229] on div "Pipeline List Forecast New Loan Project 0 Loan Projects $0 • $0 Total [PERSON_N…" at bounding box center [689, 350] width 1360 height 700
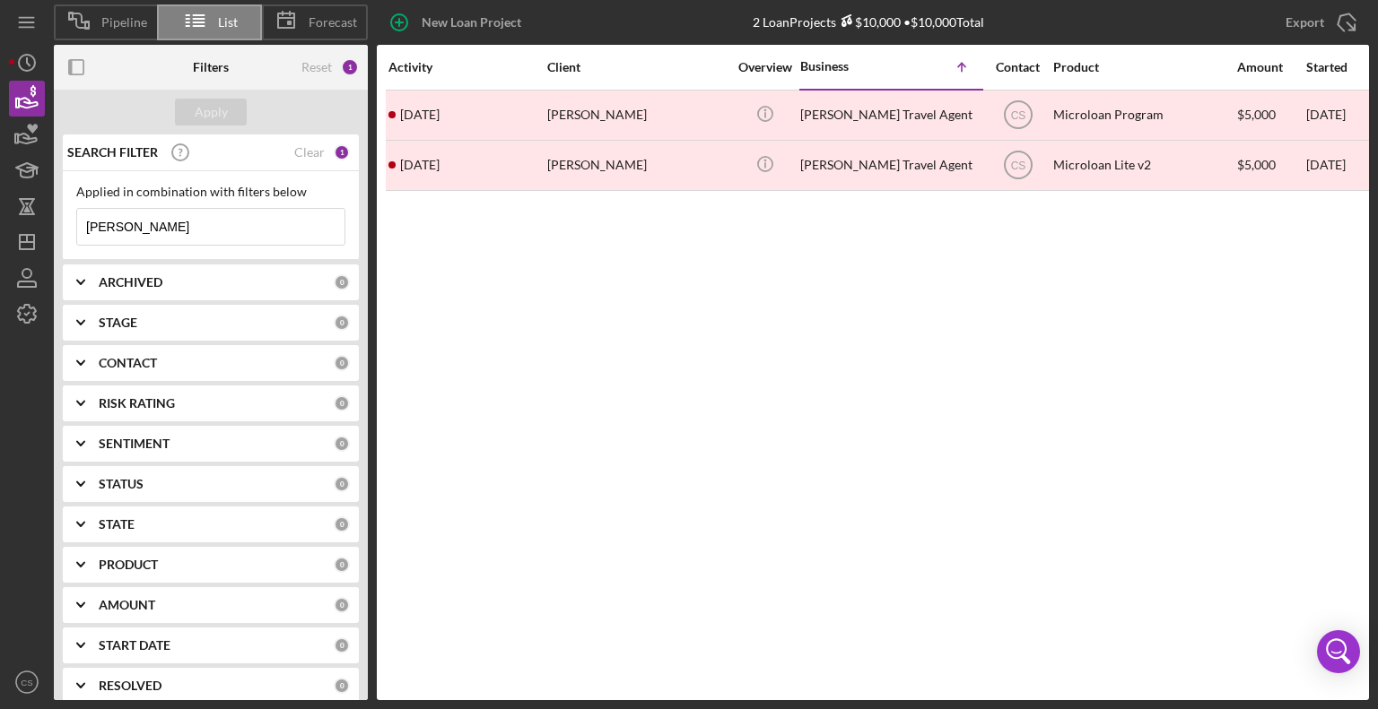
click at [134, 230] on input "[PERSON_NAME]" at bounding box center [210, 227] width 267 height 36
drag, startPoint x: 134, startPoint y: 229, endPoint x: 54, endPoint y: 238, distance: 80.3
click at [54, 238] on div "SEARCH FILTER Clear 1 Applied in combination with filters below Ashley Icon/Men…" at bounding box center [211, 418] width 314 height 566
type input "Monserrat"
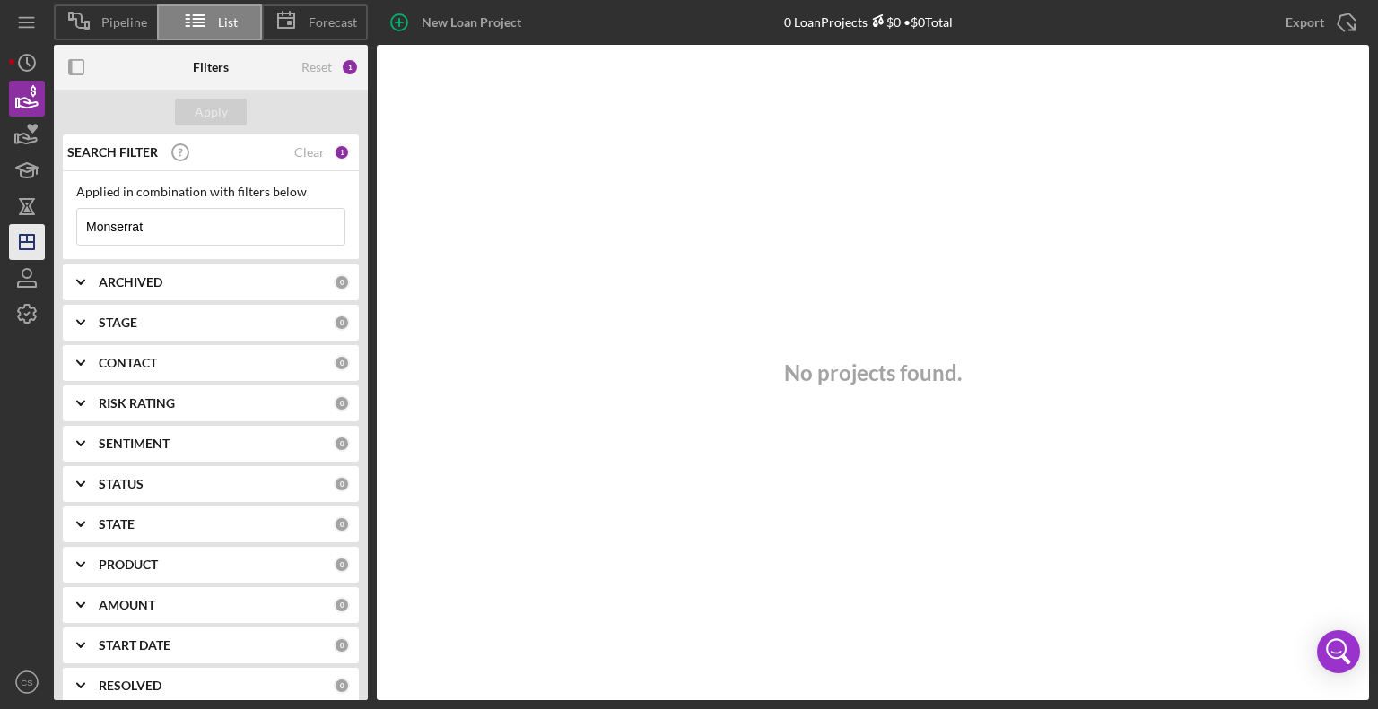
drag, startPoint x: 157, startPoint y: 231, endPoint x: 42, endPoint y: 232, distance: 114.8
click at [42, 232] on div "Pipeline List Forecast New Loan Project 0 Loan Projects $0 • $0 Total [PERSON_N…" at bounding box center [689, 350] width 1360 height 700
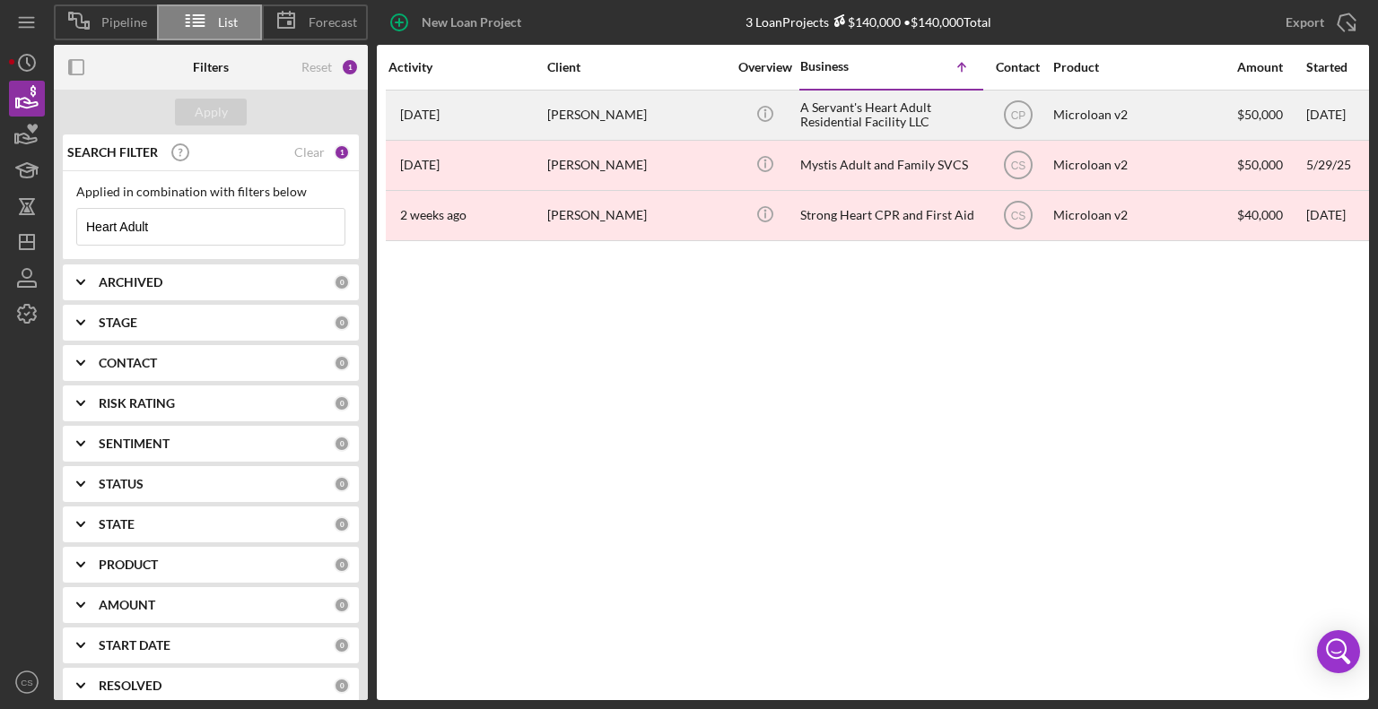
type input "Heart Adult"
click at [840, 114] on div "A Servant's Heart Adult Residential Facility LLC" at bounding box center [889, 115] width 179 height 48
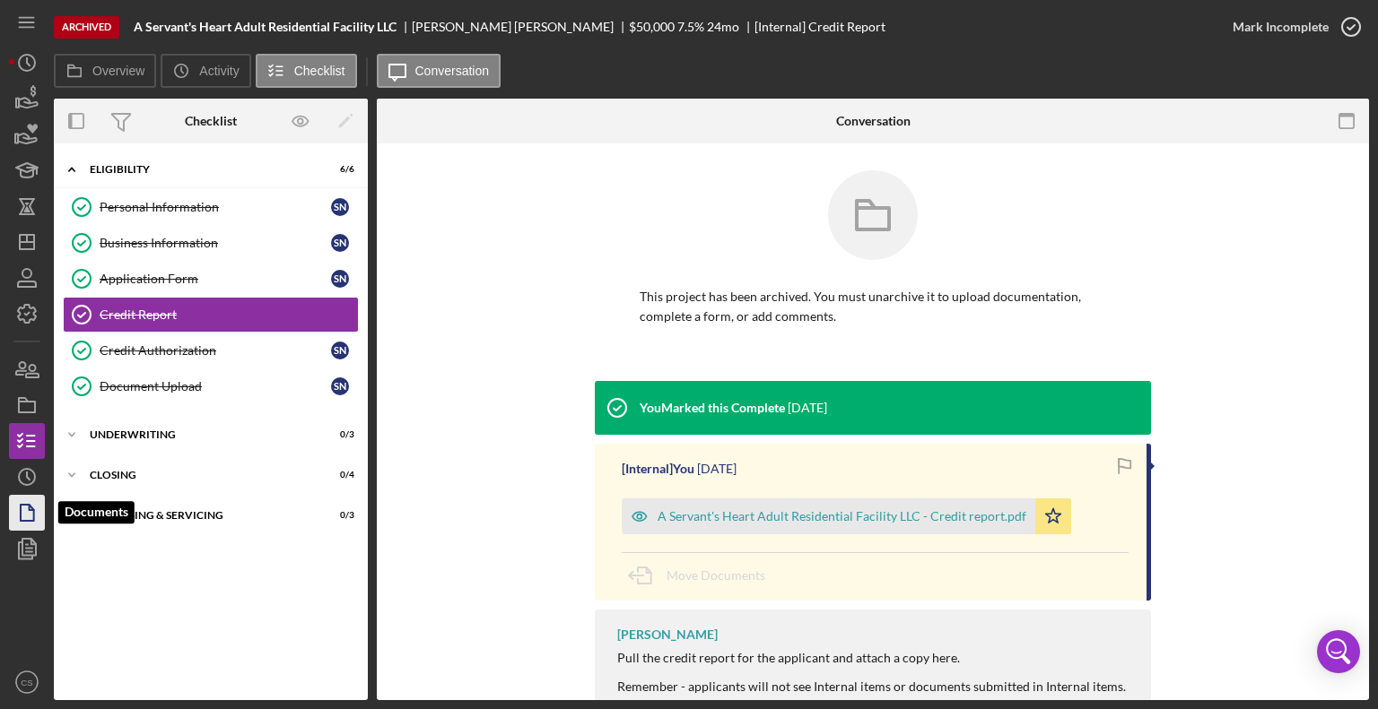
click at [24, 512] on icon "button" at bounding box center [26, 513] width 45 height 45
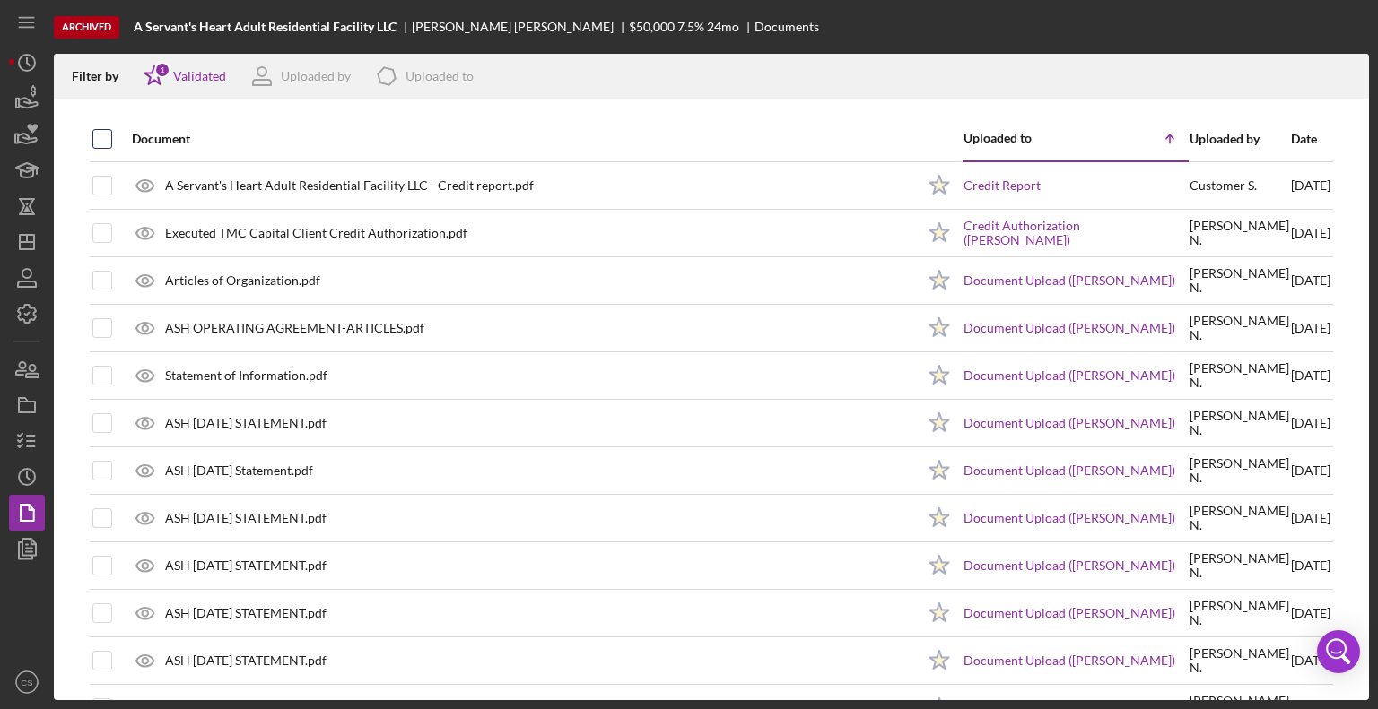
click at [98, 132] on input "checkbox" at bounding box center [102, 139] width 18 height 18
checkbox input "true"
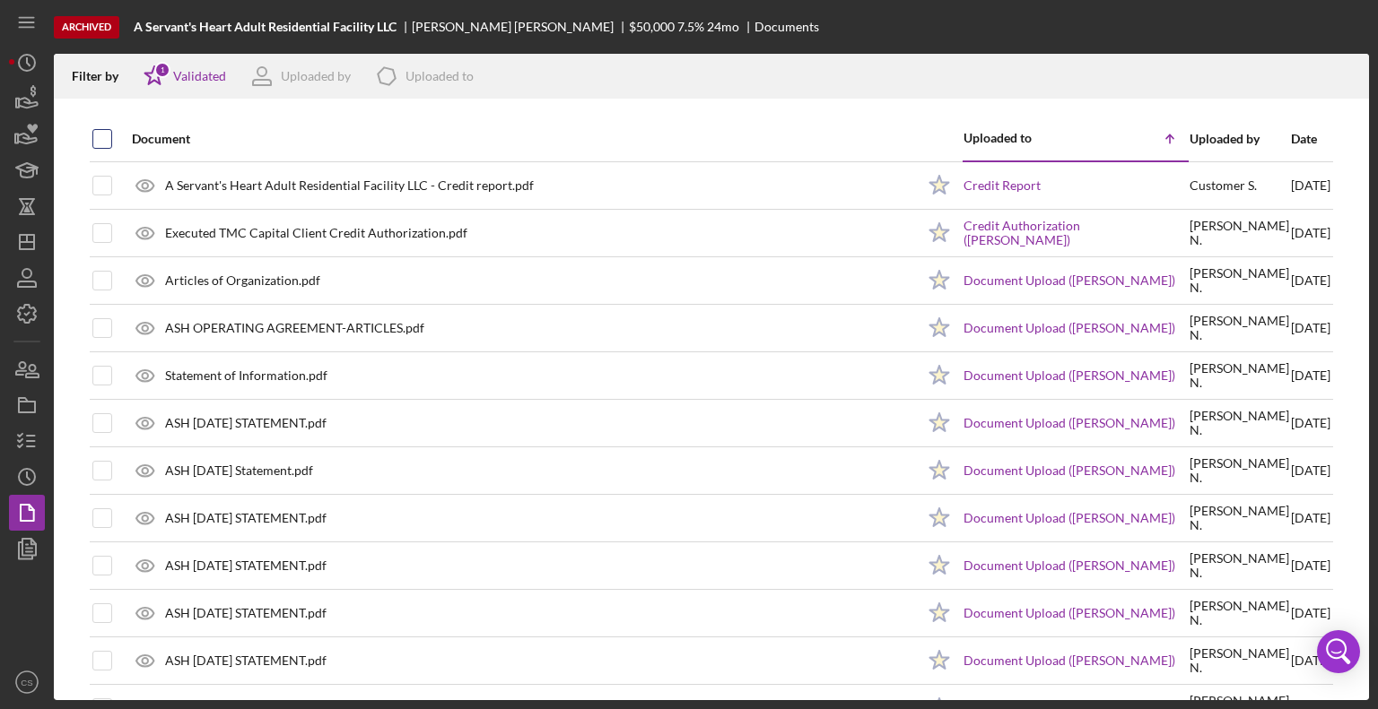
checkbox input "true"
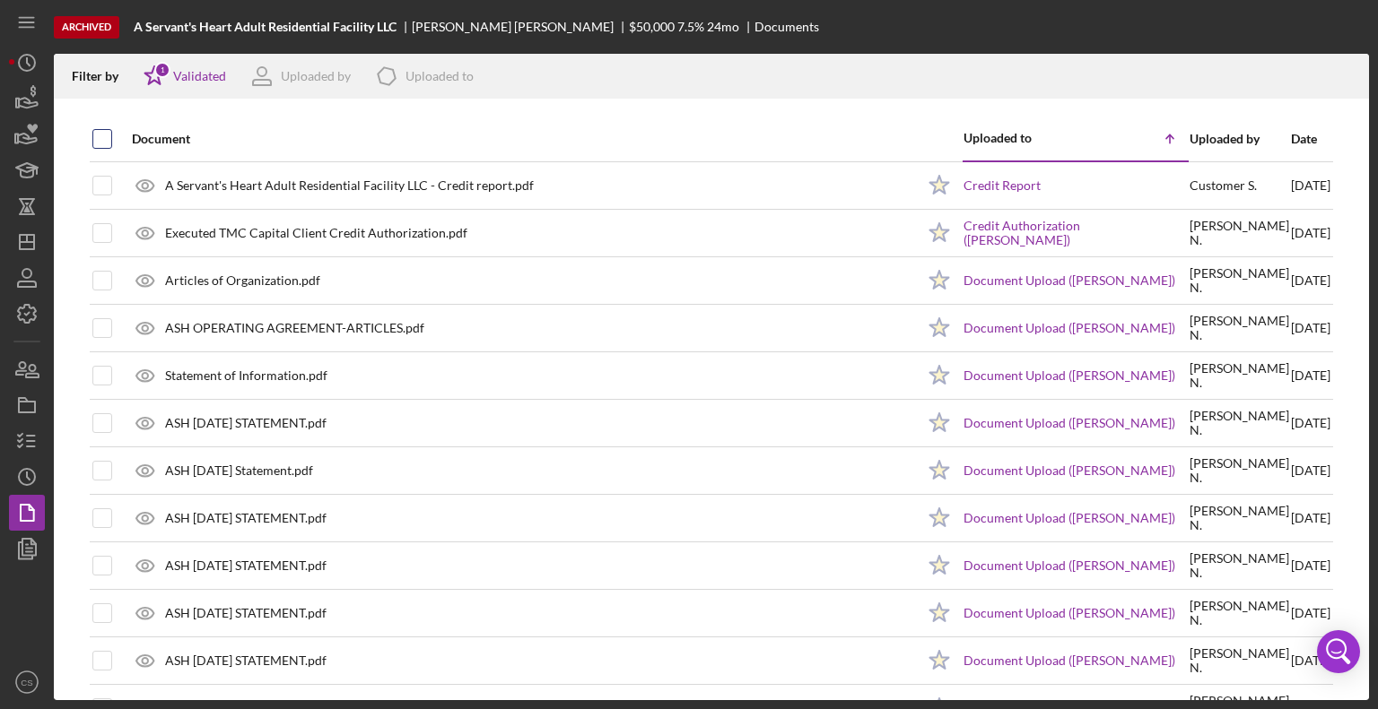
checkbox input "true"
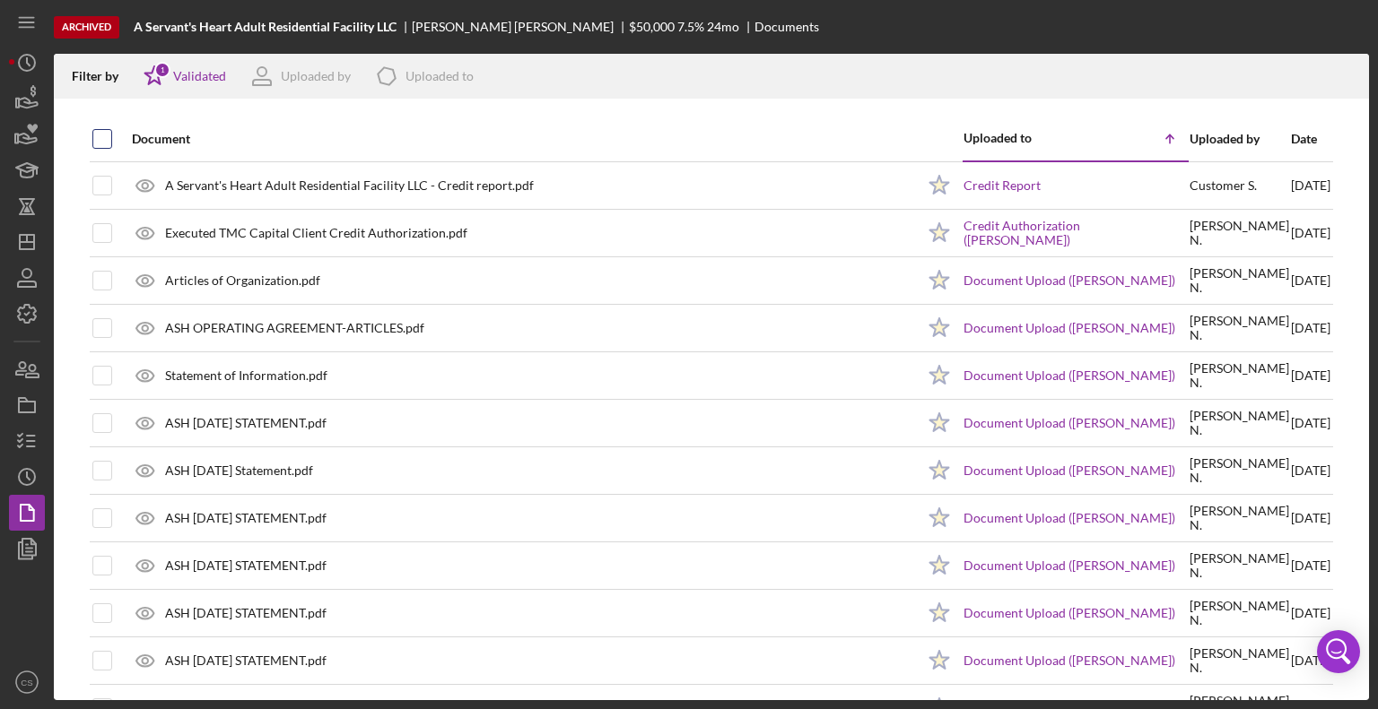
checkbox input "true"
click at [1344, 71] on icon "Icon/Download" at bounding box center [1347, 77] width 40 height 40
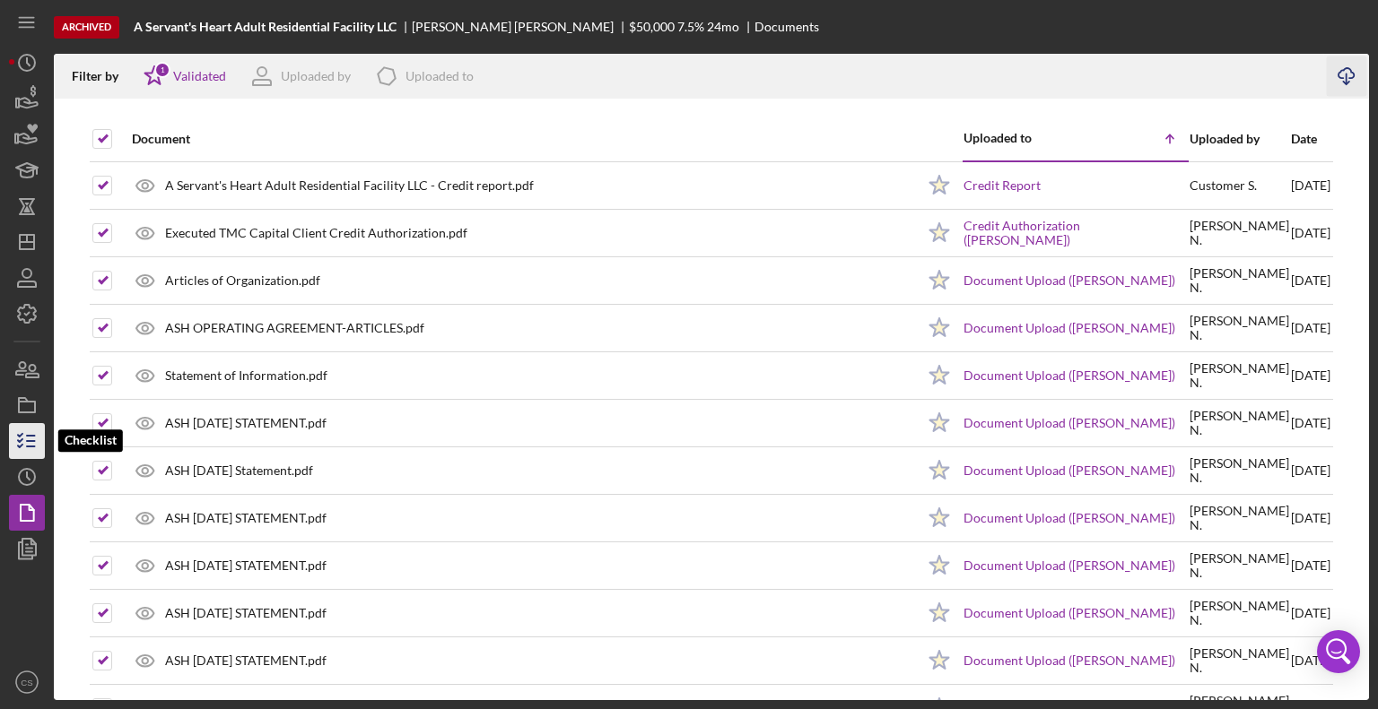
click at [36, 440] on icon "button" at bounding box center [26, 441] width 45 height 45
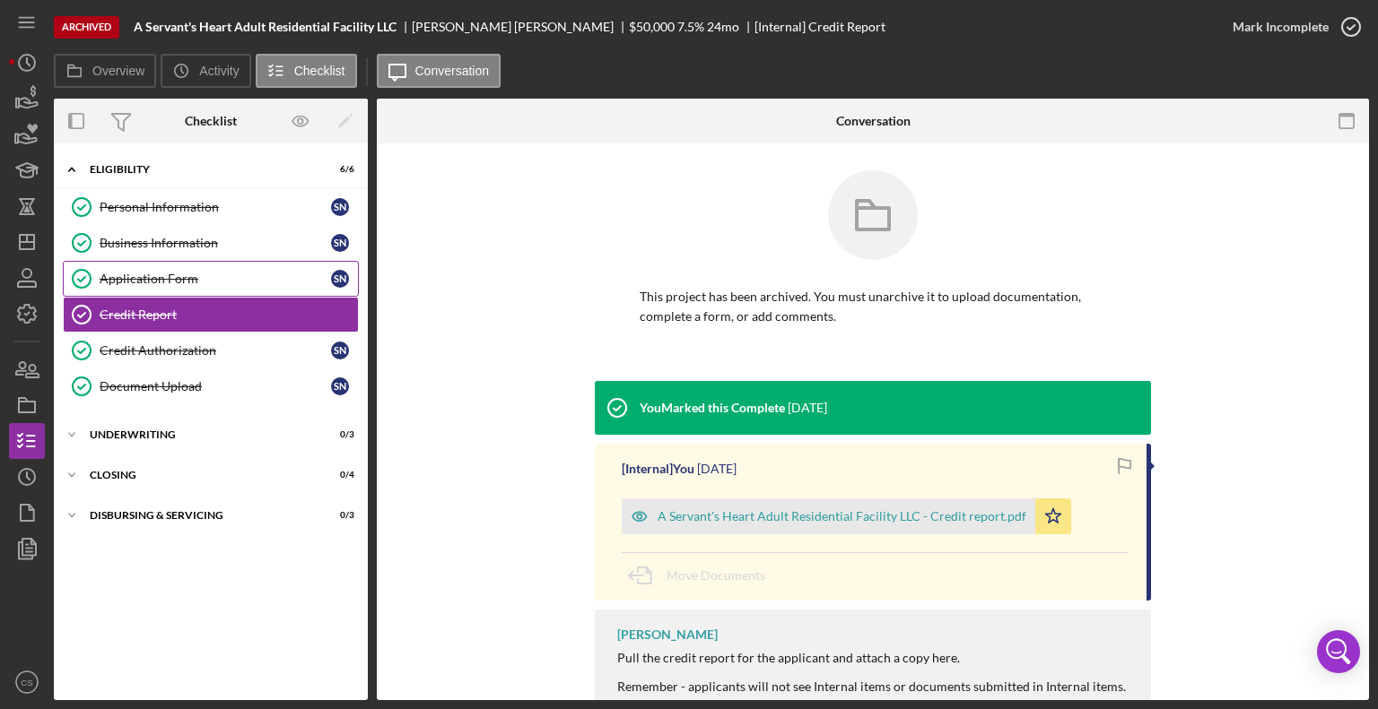
click at [149, 274] on div "Application Form" at bounding box center [215, 279] width 231 height 14
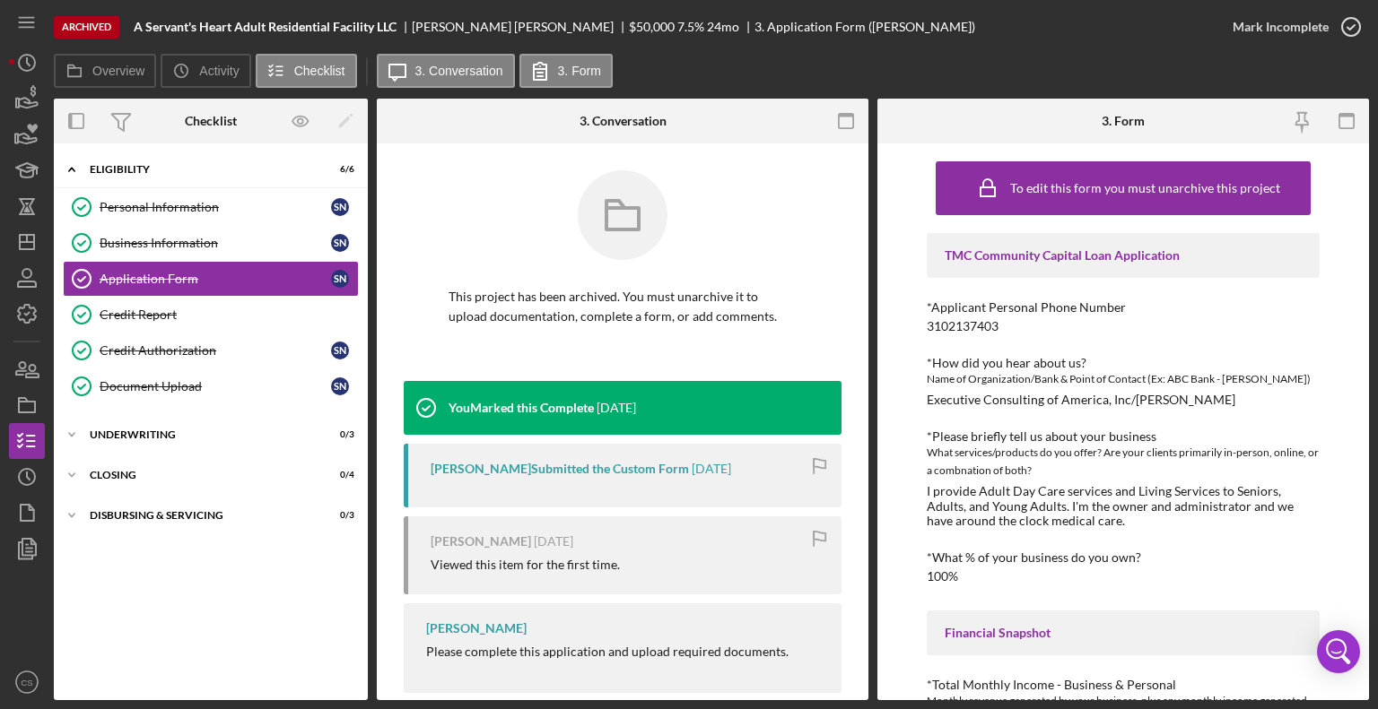
click at [844, 120] on icon "button" at bounding box center [846, 121] width 40 height 40
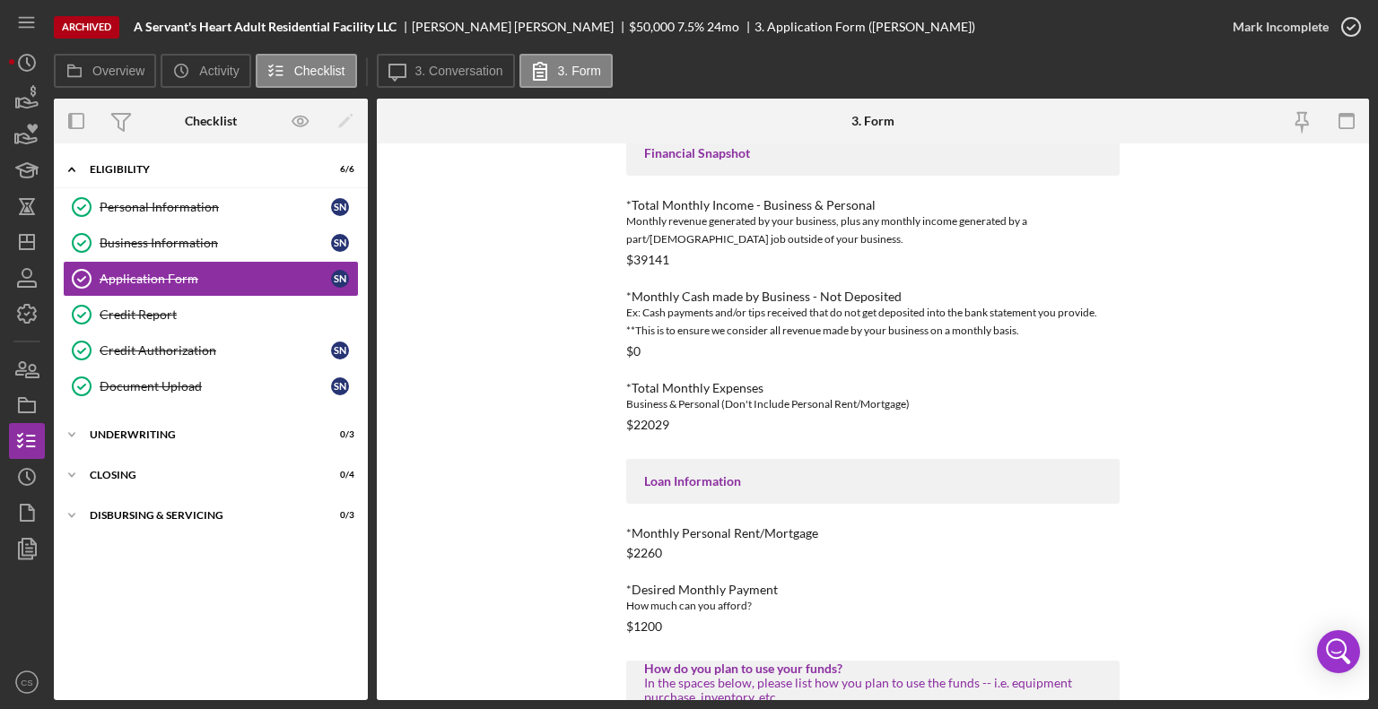
scroll to position [732, 0]
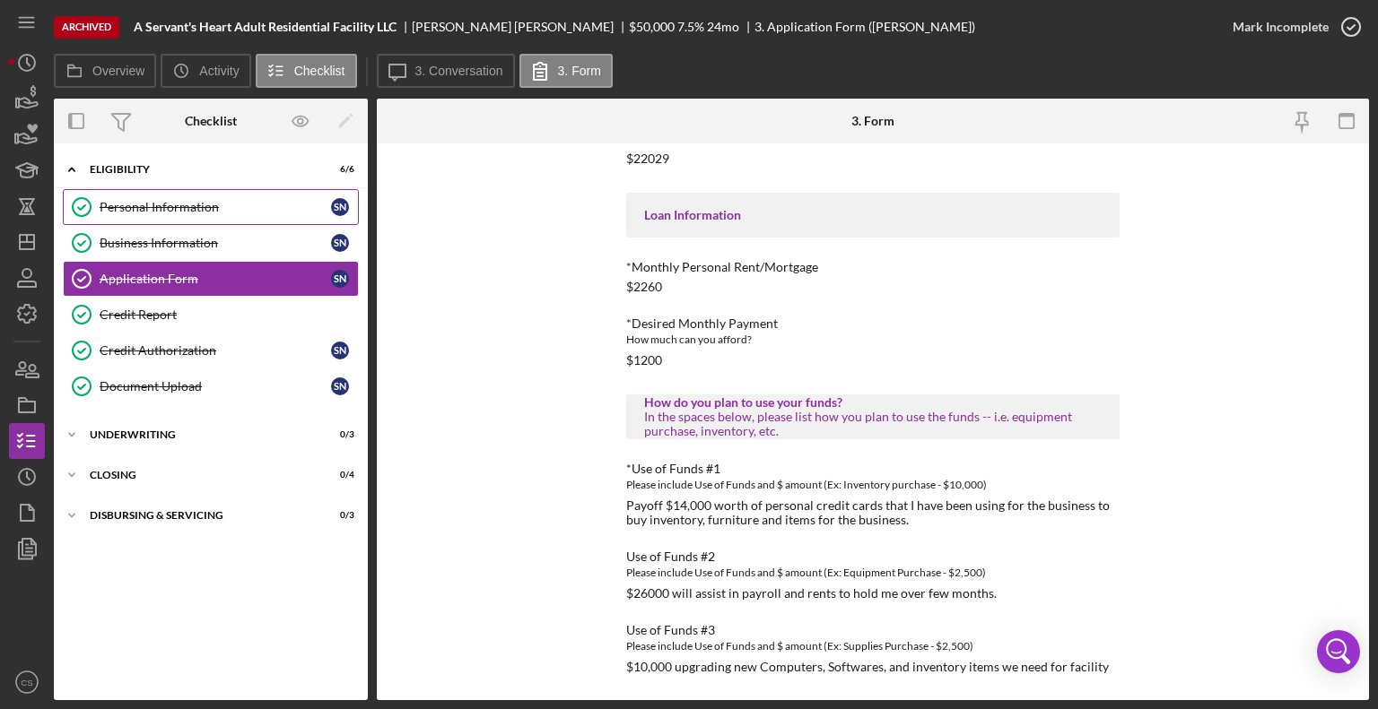
click at [163, 200] on div "Personal Information" at bounding box center [215, 207] width 231 height 14
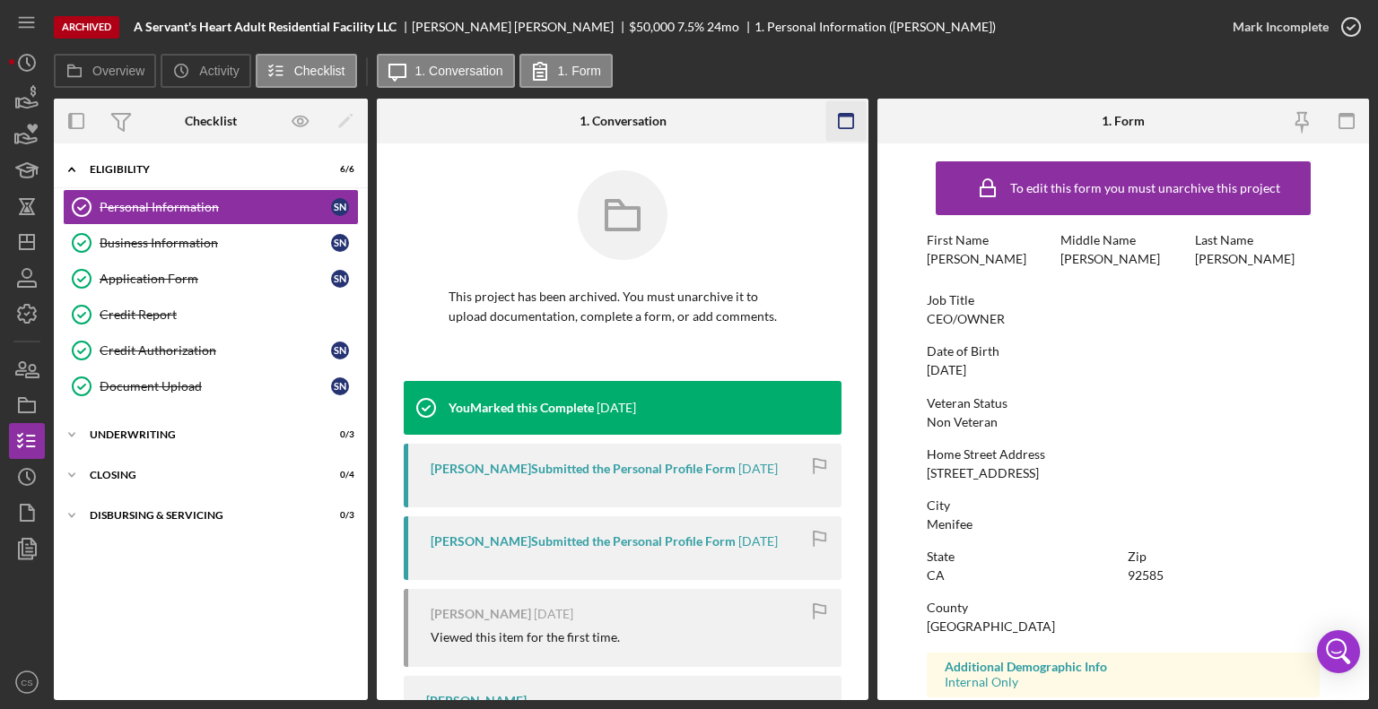
click at [840, 114] on g "button" at bounding box center [846, 121] width 14 height 14
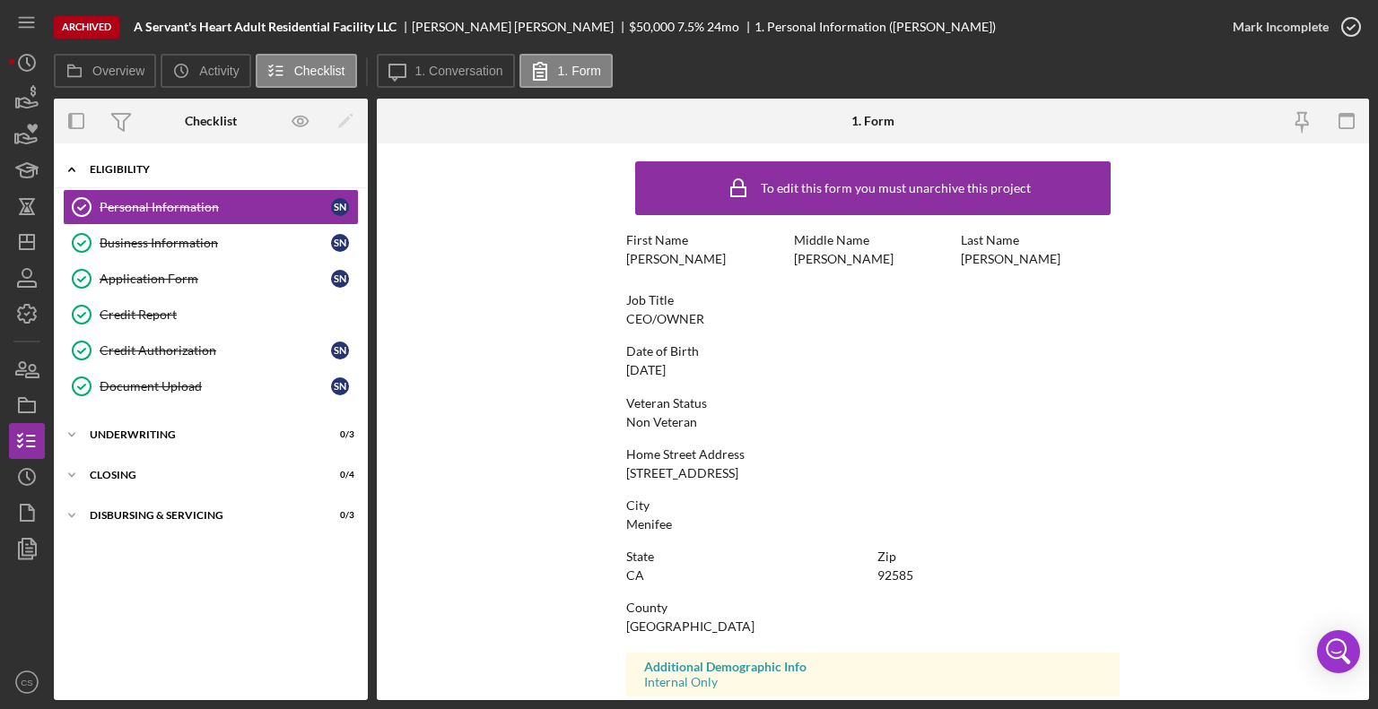
scroll to position [280, 0]
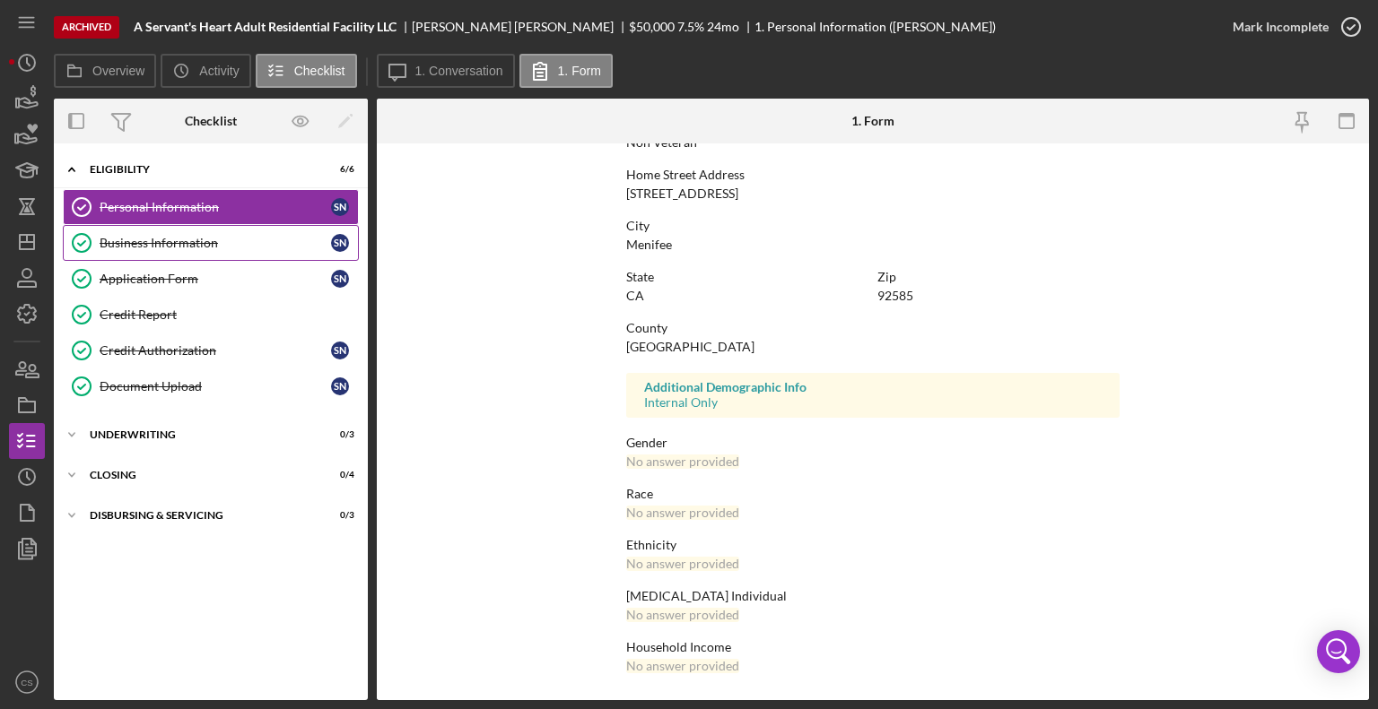
click at [158, 241] on div "Business Information" at bounding box center [215, 243] width 231 height 14
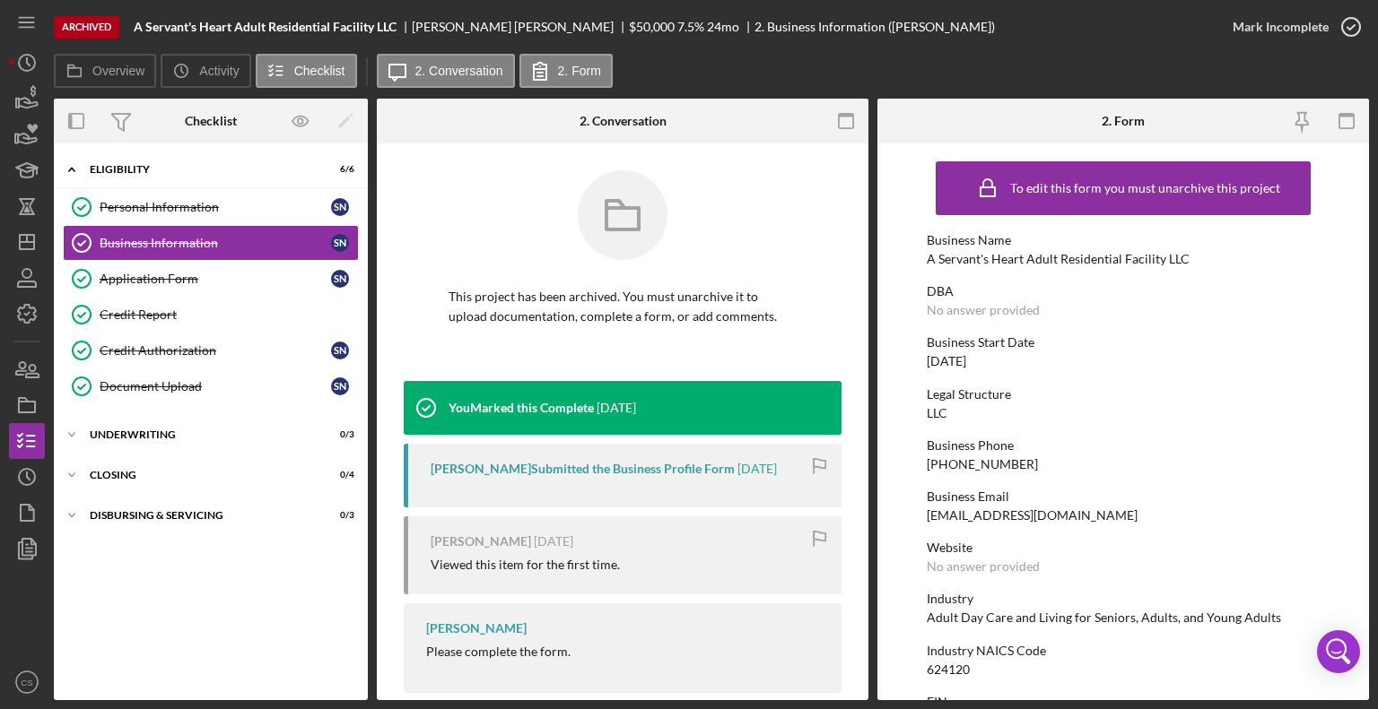
click at [838, 123] on icon "button" at bounding box center [846, 121] width 40 height 40
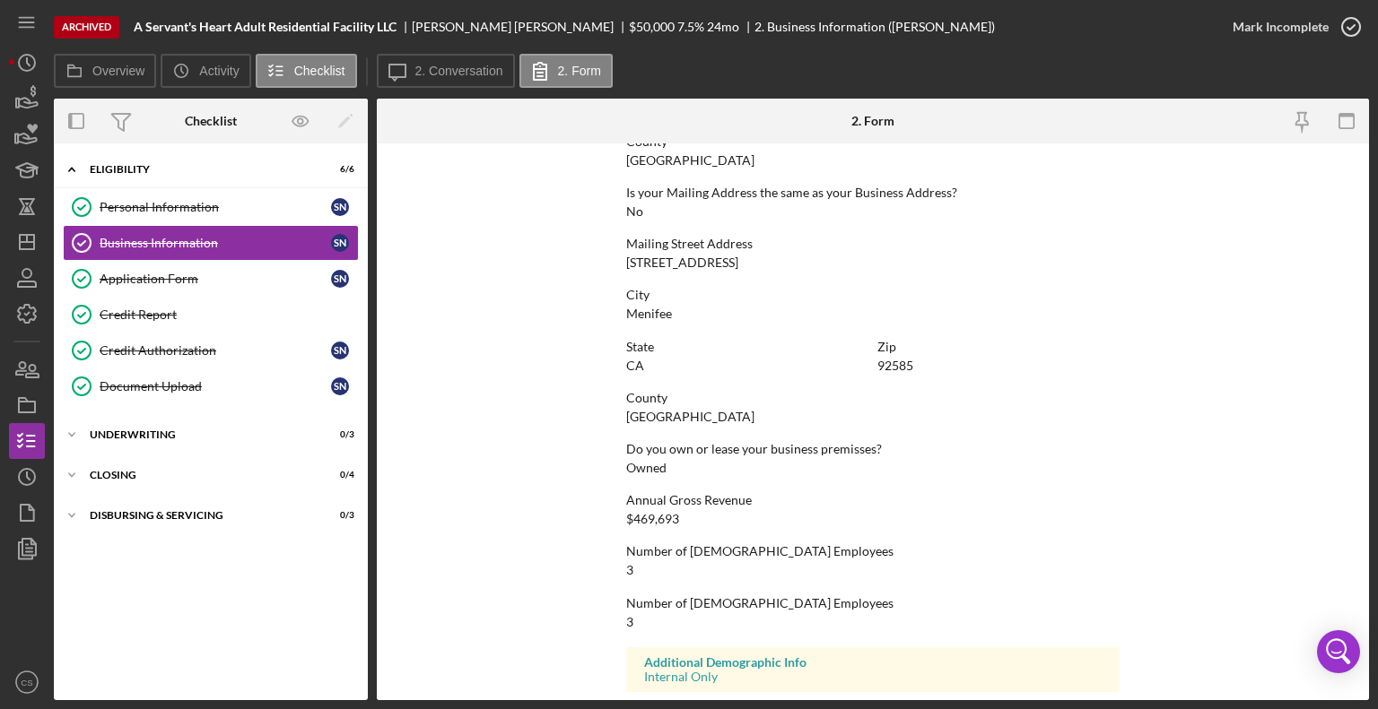
scroll to position [1001, 0]
